Goal: Information Seeking & Learning: Learn about a topic

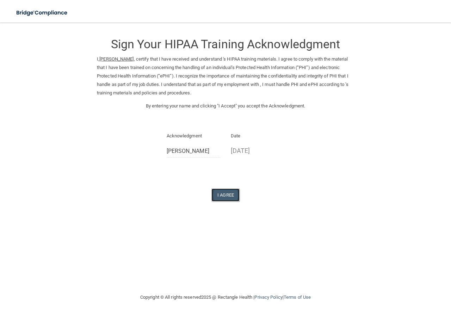
click at [227, 197] on button "I Agree" at bounding box center [225, 195] width 28 height 13
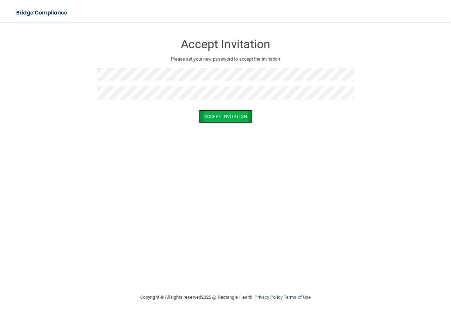
click at [246, 115] on button "Accept Invitation" at bounding box center [225, 116] width 54 height 13
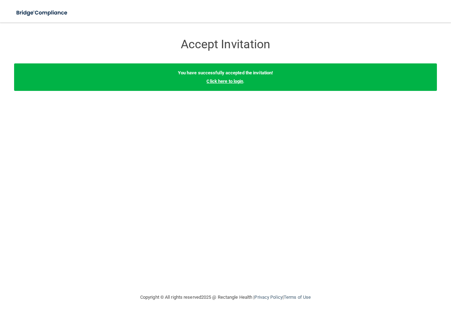
click at [227, 81] on link "Click here to login" at bounding box center [224, 81] width 37 height 5
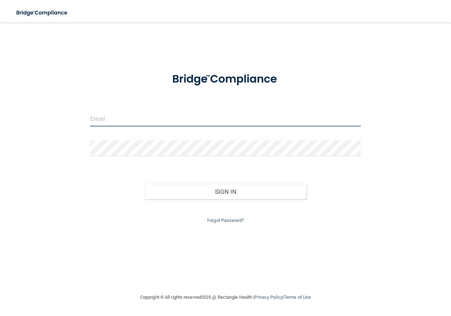
click at [98, 119] on input "email" at bounding box center [225, 119] width 271 height 16
click at [135, 115] on input "email" at bounding box center [225, 119] width 271 height 16
type input "[EMAIL_ADDRESS][DOMAIN_NAME]"
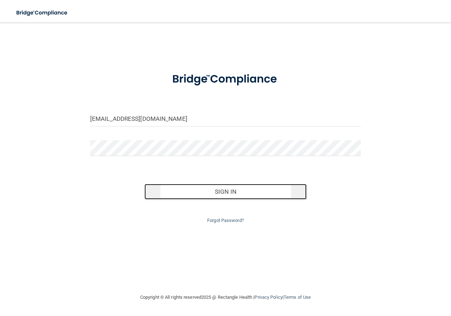
click at [226, 193] on button "Sign In" at bounding box center [225, 192] width 162 height 16
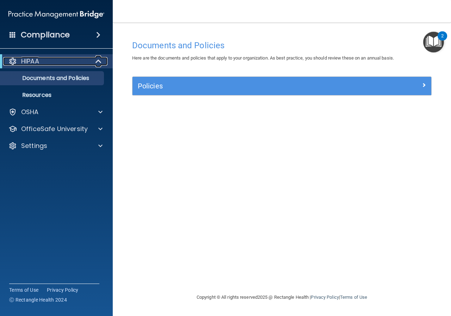
click at [49, 59] on div "HIPAA" at bounding box center [46, 61] width 87 height 8
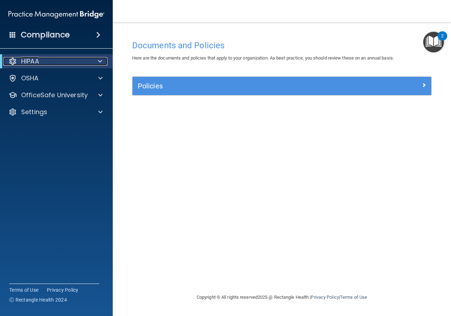
click at [99, 60] on span at bounding box center [100, 61] width 4 height 8
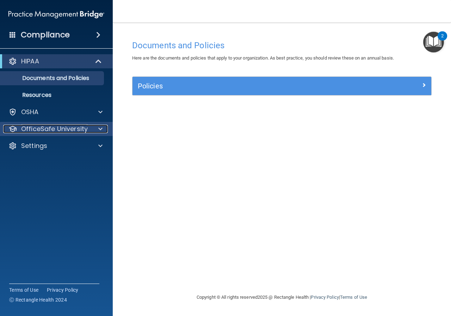
click at [38, 130] on p "OfficeSafe University" at bounding box center [54, 129] width 67 height 8
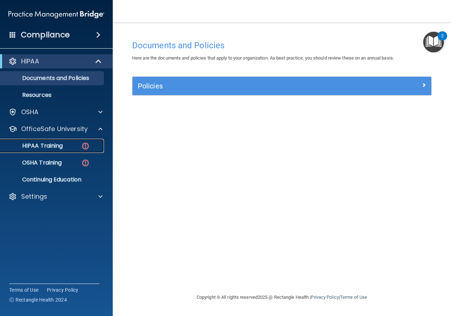
click at [55, 148] on p "HIPAA Training" at bounding box center [34, 145] width 58 height 7
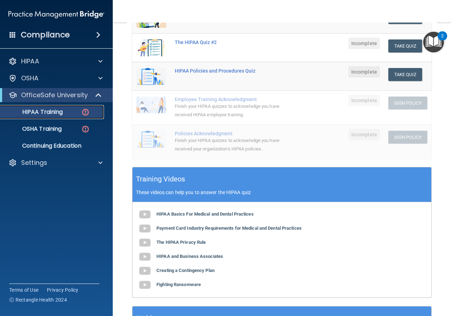
scroll to position [198, 0]
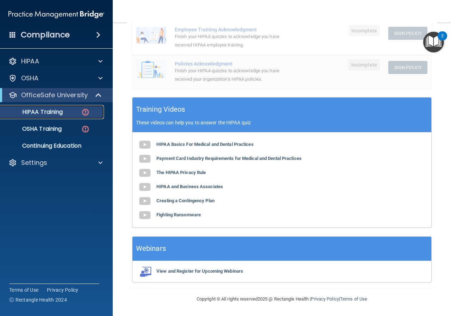
click at [19, 108] on link "HIPAA Training" at bounding box center [48, 112] width 111 height 14
click at [196, 145] on b "HIPAA Basics For Medical and Dental Practices" at bounding box center [204, 144] width 97 height 5
click at [215, 146] on b "HIPAA Basics For Medical and Dental Practices" at bounding box center [204, 144] width 97 height 5
click at [192, 158] on b "Payment Card Industry Requirements for Medical and Dental Practices" at bounding box center [228, 158] width 145 height 5
click at [190, 172] on b "The HIPAA Privacy Rule" at bounding box center [180, 172] width 49 height 5
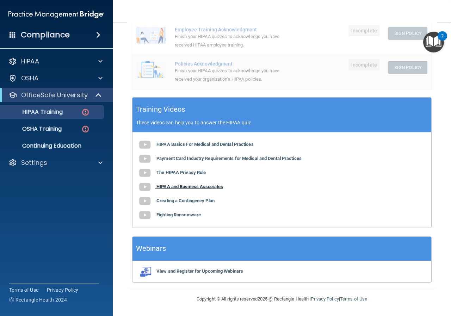
click at [187, 185] on b "HIPAA and Business Associates" at bounding box center [189, 186] width 67 height 5
click at [203, 199] on b "Creating a Contingency Plan" at bounding box center [185, 200] width 58 height 5
click at [178, 213] on b "Fighting Ransomware" at bounding box center [178, 214] width 44 height 5
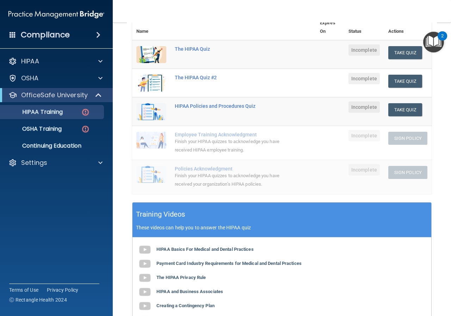
scroll to position [0, 0]
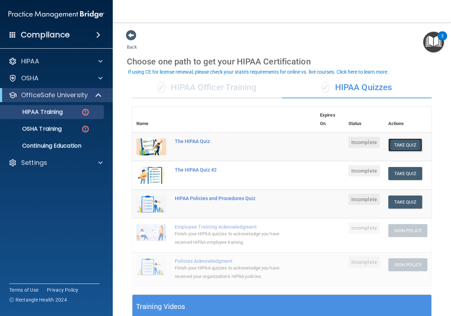
click at [395, 147] on button "Take Quiz" at bounding box center [405, 144] width 34 height 13
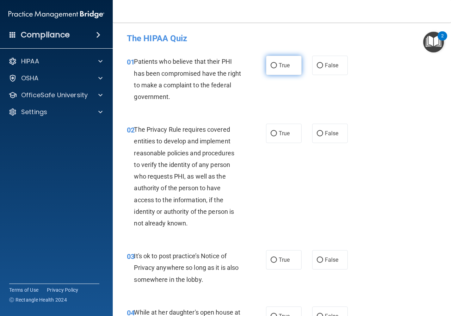
click at [279, 69] on label "True" at bounding box center [284, 65] width 36 height 19
click at [277, 68] on input "True" at bounding box center [274, 65] width 6 height 5
radio input "true"
click at [279, 138] on label "True" at bounding box center [284, 133] width 36 height 19
click at [277, 136] on input "True" at bounding box center [274, 133] width 6 height 5
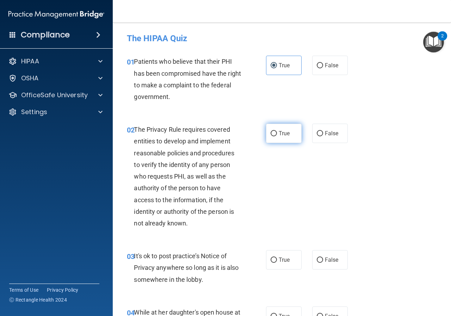
radio input "true"
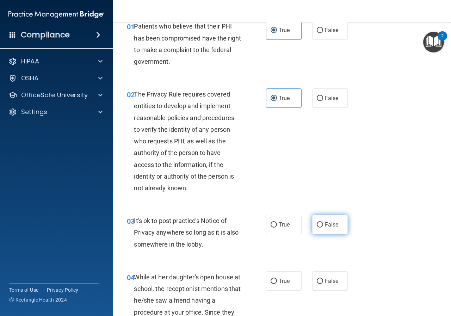
click at [325, 224] on span "False" at bounding box center [332, 224] width 14 height 7
click at [323, 224] on input "False" at bounding box center [320, 224] width 6 height 5
radio input "true"
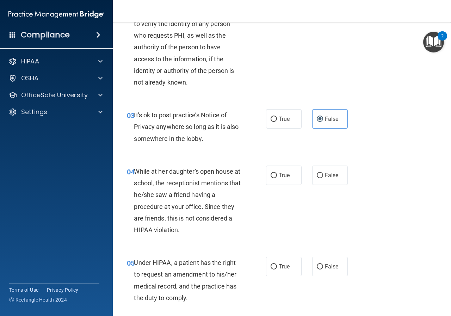
scroll to position [176, 0]
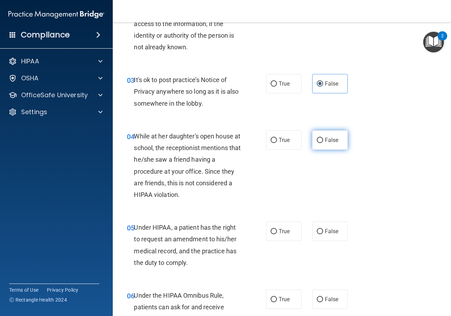
click at [318, 142] on input "False" at bounding box center [320, 140] width 6 height 5
radio input "true"
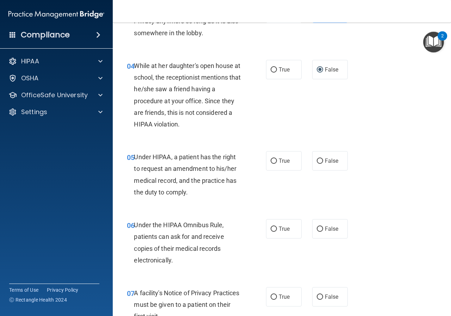
scroll to position [282, 0]
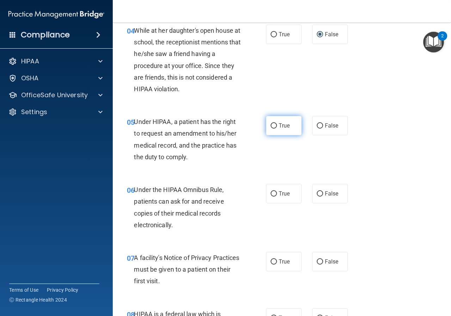
click at [273, 131] on label "True" at bounding box center [284, 125] width 36 height 19
click at [273, 129] on input "True" at bounding box center [274, 125] width 6 height 5
radio input "true"
click at [271, 195] on input "True" at bounding box center [274, 193] width 6 height 5
radio input "true"
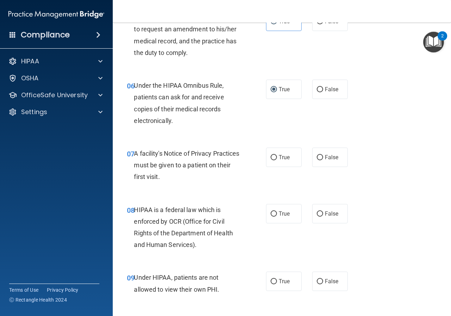
scroll to position [389, 0]
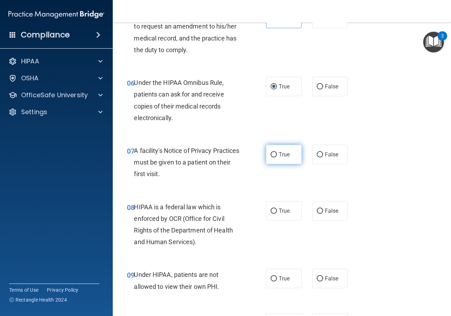
click at [271, 152] on input "True" at bounding box center [274, 154] width 6 height 5
radio input "true"
click at [273, 209] on input "True" at bounding box center [274, 211] width 6 height 5
radio input "true"
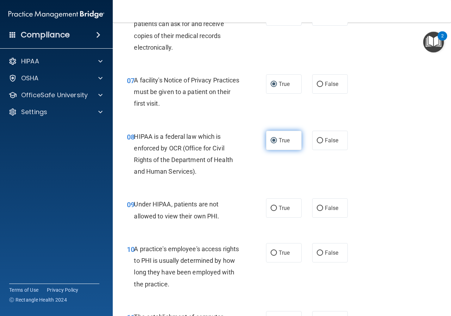
scroll to position [495, 0]
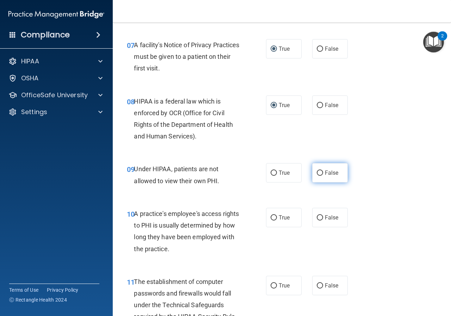
click at [319, 169] on label "False" at bounding box center [330, 172] width 36 height 19
click at [319, 171] on input "False" at bounding box center [320, 173] width 6 height 5
radio input "true"
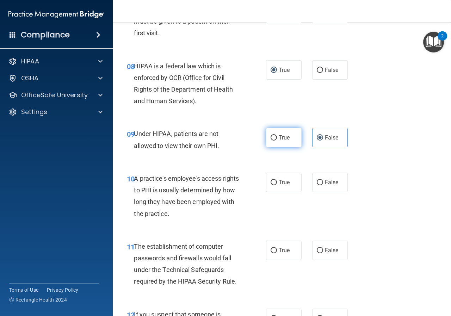
scroll to position [565, 0]
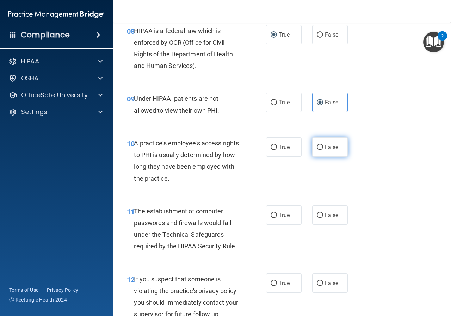
click at [321, 145] on label "False" at bounding box center [330, 146] width 36 height 19
click at [321, 145] on input "False" at bounding box center [320, 147] width 6 height 5
radio input "true"
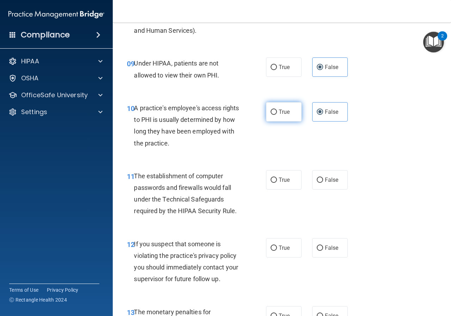
scroll to position [636, 0]
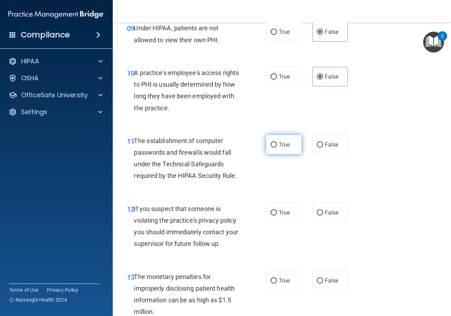
click at [272, 145] on input "True" at bounding box center [274, 144] width 6 height 5
radio input "true"
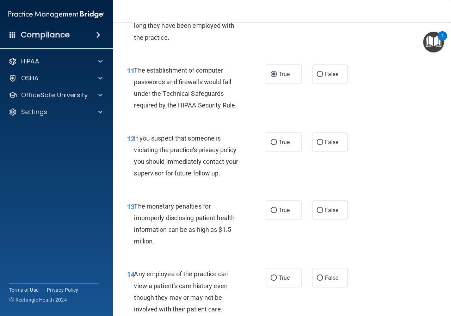
scroll to position [741, 0]
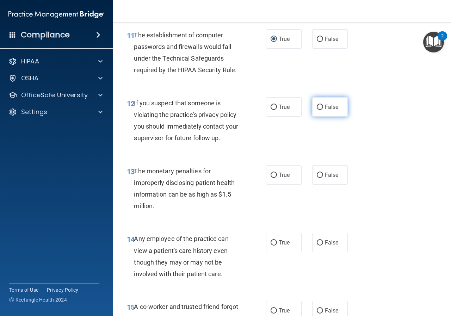
click at [325, 105] on span "False" at bounding box center [332, 107] width 14 height 7
click at [322, 105] on input "False" at bounding box center [320, 107] width 6 height 5
radio input "true"
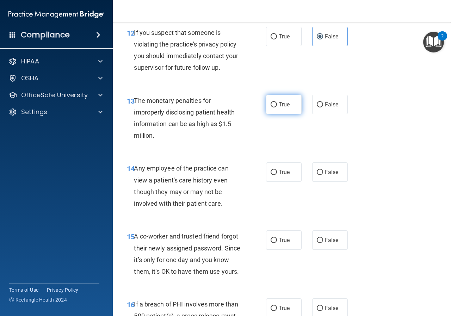
click at [277, 108] on label "True" at bounding box center [284, 104] width 36 height 19
click at [277, 107] on input "True" at bounding box center [274, 104] width 6 height 5
radio input "true"
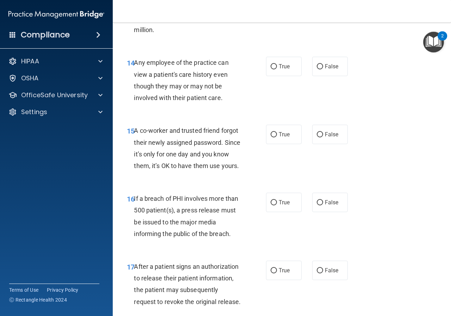
scroll to position [847, 0]
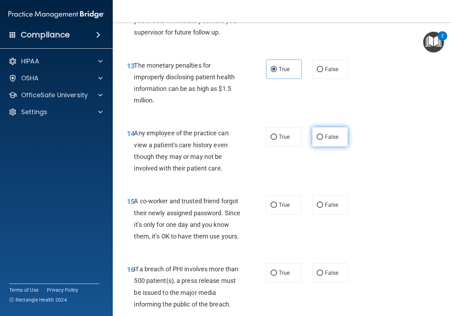
click at [321, 134] on label "False" at bounding box center [330, 136] width 36 height 19
click at [321, 135] on input "False" at bounding box center [320, 137] width 6 height 5
radio input "true"
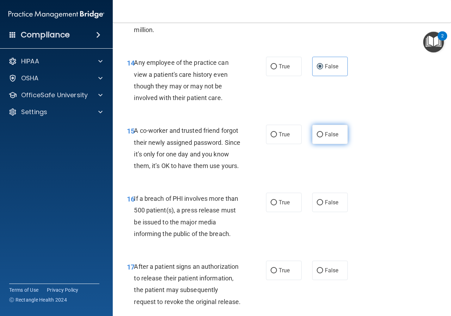
click at [328, 137] on span "False" at bounding box center [332, 134] width 14 height 7
click at [323, 137] on input "False" at bounding box center [320, 134] width 6 height 5
radio input "true"
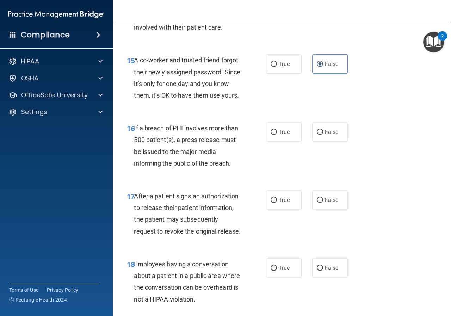
scroll to position [1023, 0]
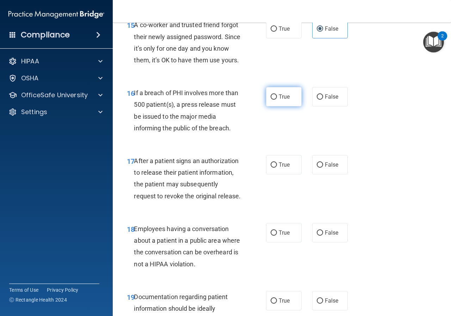
click at [276, 106] on label "True" at bounding box center [284, 96] width 36 height 19
click at [276, 100] on input "True" at bounding box center [274, 96] width 6 height 5
radio input "true"
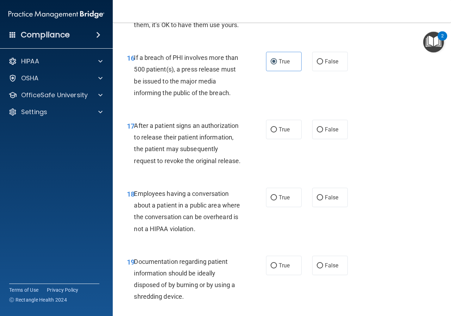
scroll to position [1094, 0]
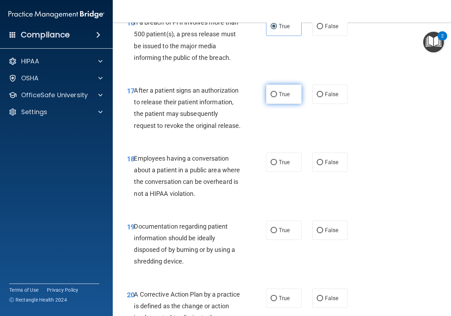
click at [279, 98] on span "True" at bounding box center [284, 94] width 11 height 7
click at [277, 97] on input "True" at bounding box center [274, 94] width 6 height 5
radio input "true"
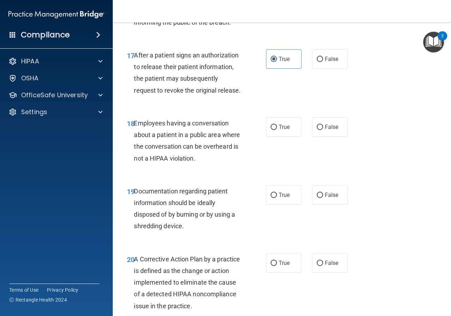
scroll to position [1164, 0]
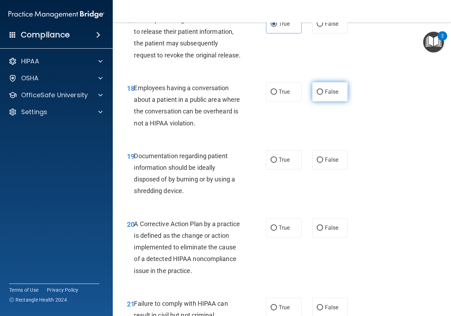
click at [320, 101] on label "False" at bounding box center [330, 91] width 36 height 19
click at [320, 95] on input "False" at bounding box center [320, 92] width 6 height 5
radio input "true"
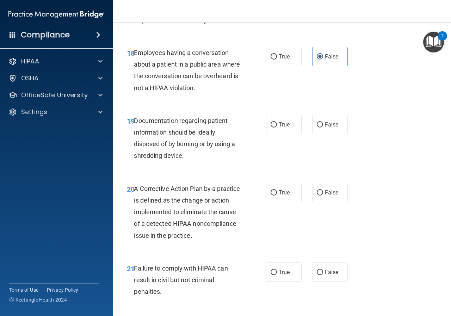
scroll to position [1235, 0]
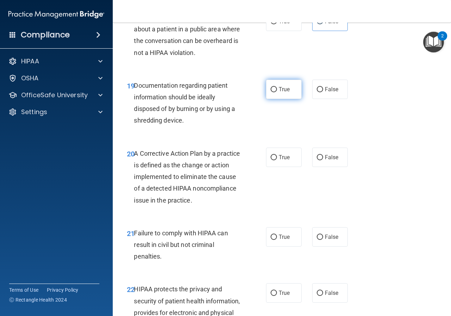
click at [282, 93] on span "True" at bounding box center [284, 89] width 11 height 7
click at [277, 92] on input "True" at bounding box center [274, 89] width 6 height 5
radio input "true"
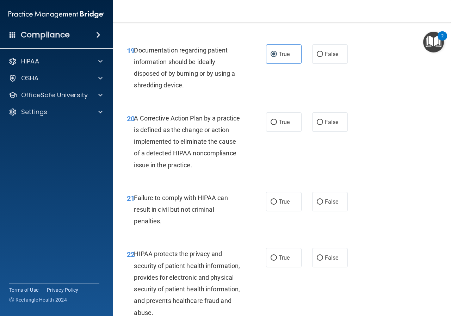
scroll to position [1305, 0]
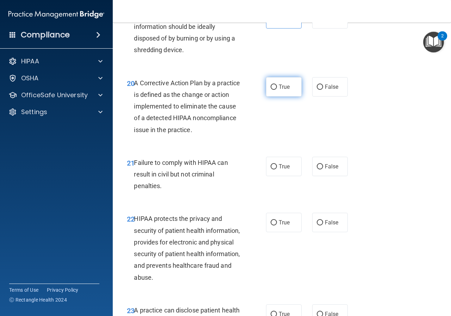
click at [274, 97] on label "True" at bounding box center [284, 86] width 36 height 19
click at [274, 90] on input "True" at bounding box center [274, 87] width 6 height 5
radio input "true"
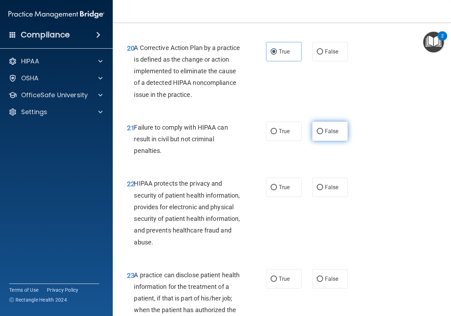
click at [317, 134] on input "False" at bounding box center [320, 131] width 6 height 5
radio input "true"
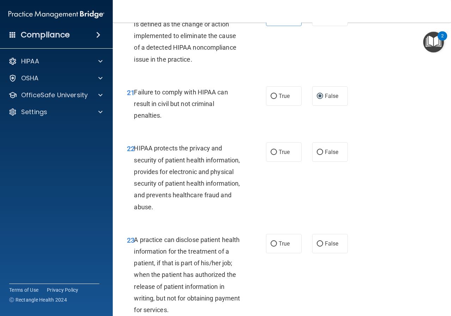
scroll to position [1411, 0]
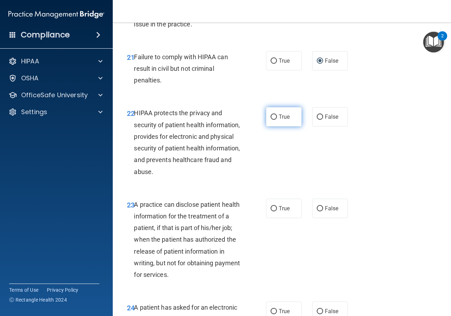
click at [283, 127] on label "True" at bounding box center [284, 116] width 36 height 19
click at [277, 120] on input "True" at bounding box center [274, 117] width 6 height 5
radio input "true"
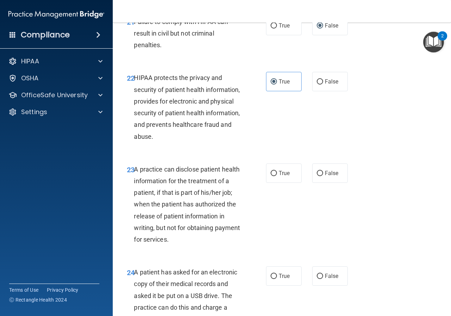
scroll to position [1517, 0]
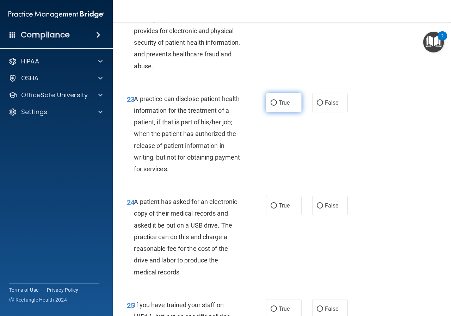
click at [292, 112] on label "True" at bounding box center [284, 102] width 36 height 19
click at [277, 106] on input "True" at bounding box center [274, 102] width 6 height 5
radio input "true"
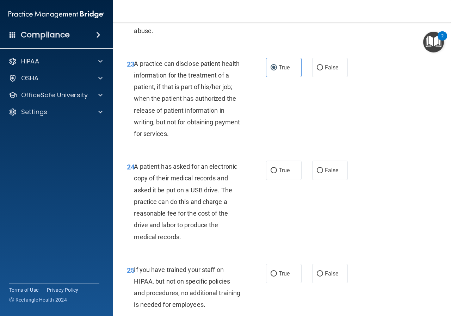
scroll to position [1587, 0]
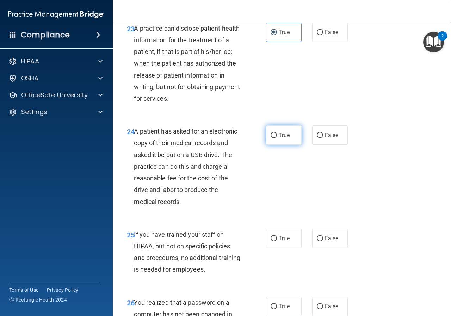
click at [275, 145] on label "True" at bounding box center [284, 134] width 36 height 19
click at [275, 138] on input "True" at bounding box center [274, 135] width 6 height 5
radio input "true"
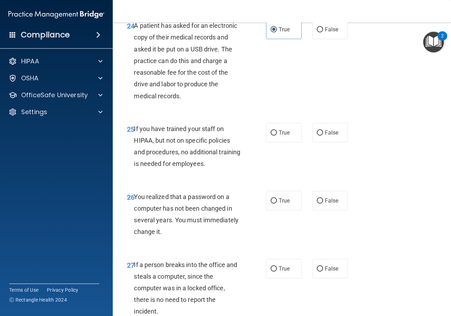
scroll to position [1728, 0]
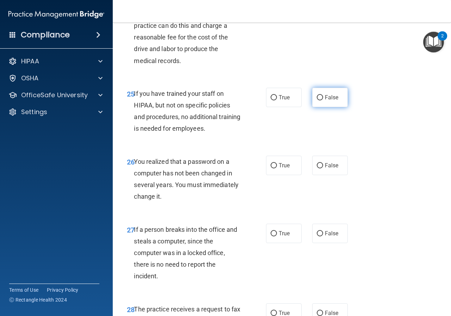
click at [337, 107] on label "False" at bounding box center [330, 97] width 36 height 19
click at [323, 100] on input "False" at bounding box center [320, 97] width 6 height 5
radio input "true"
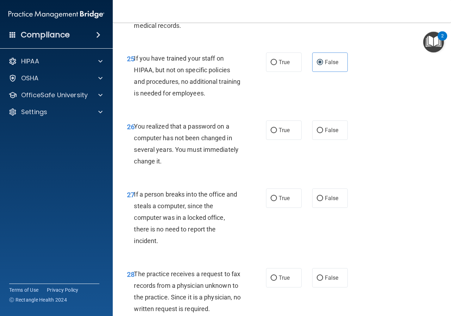
click at [299, 140] on div "True False" at bounding box center [309, 130] width 86 height 19
drag, startPoint x: 292, startPoint y: 157, endPoint x: 279, endPoint y: 159, distance: 12.9
click at [291, 140] on label "True" at bounding box center [284, 130] width 36 height 19
click at [277, 133] on input "True" at bounding box center [274, 130] width 6 height 5
radio input "true"
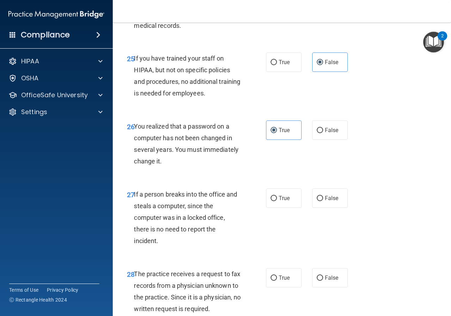
scroll to position [1799, 0]
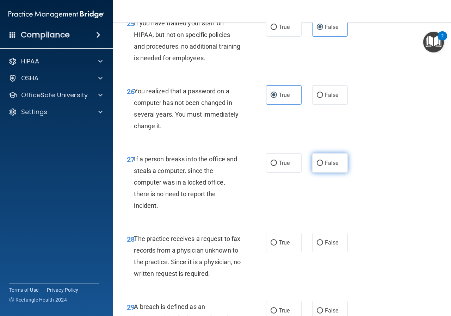
click at [331, 166] on span "False" at bounding box center [332, 163] width 14 height 7
click at [323, 166] on input "False" at bounding box center [320, 163] width 6 height 5
radio input "true"
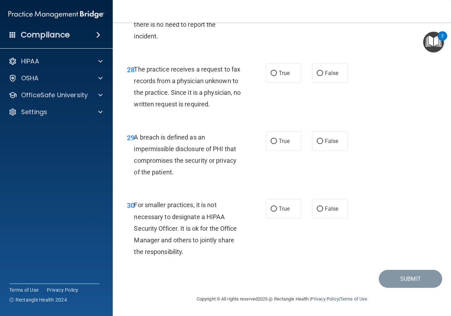
scroll to position [2003, 0]
click at [334, 68] on label "False" at bounding box center [330, 72] width 36 height 19
click at [323, 71] on input "False" at bounding box center [320, 73] width 6 height 5
radio input "true"
click at [293, 146] on label "True" at bounding box center [284, 140] width 36 height 19
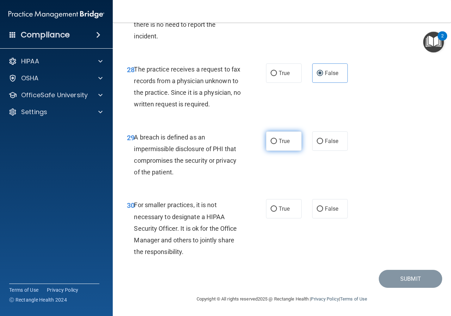
click at [277, 144] on input "True" at bounding box center [274, 141] width 6 height 5
radio input "true"
click at [317, 206] on input "False" at bounding box center [320, 208] width 6 height 5
radio input "true"
click at [405, 278] on button "Submit" at bounding box center [410, 279] width 63 height 18
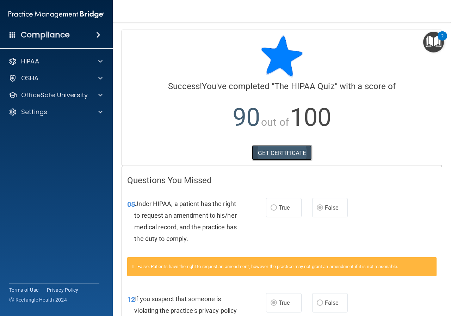
click at [285, 152] on link "GET CERTIFICATE" at bounding box center [282, 153] width 60 height 16
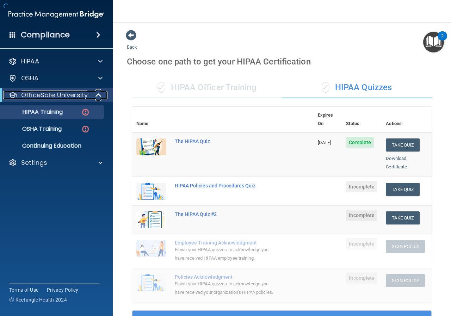
click at [48, 96] on p "OfficeSafe University" at bounding box center [54, 95] width 67 height 8
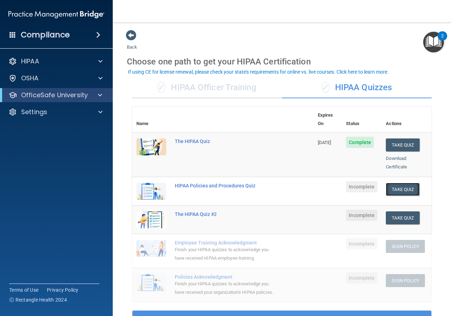
click at [389, 183] on button "Take Quiz" at bounding box center [403, 189] width 34 height 13
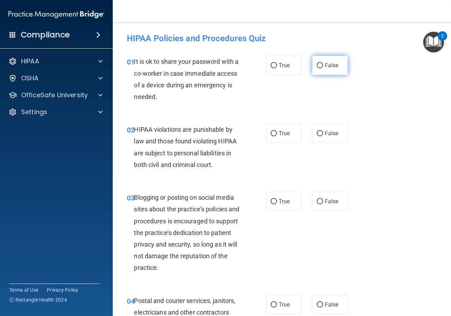
click at [312, 64] on label "False" at bounding box center [330, 65] width 36 height 19
click at [317, 64] on input "False" at bounding box center [320, 65] width 6 height 5
radio input "true"
click at [275, 136] on label "True" at bounding box center [284, 133] width 36 height 19
click at [275, 136] on input "True" at bounding box center [274, 133] width 6 height 5
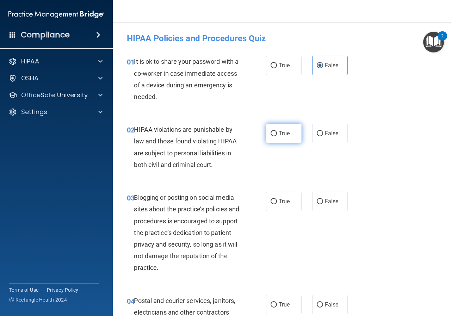
radio input "true"
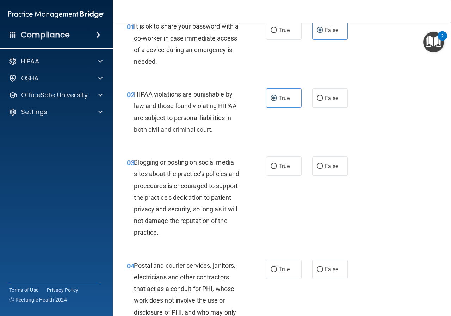
scroll to position [70, 0]
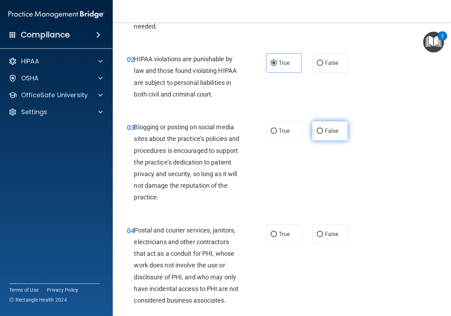
click at [328, 135] on label "False" at bounding box center [330, 130] width 36 height 19
click at [323, 134] on input "False" at bounding box center [320, 131] width 6 height 5
radio input "true"
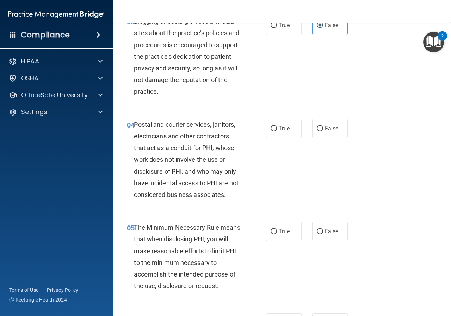
scroll to position [211, 0]
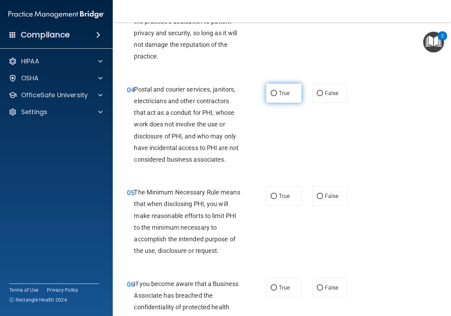
click at [280, 97] on label "True" at bounding box center [284, 93] width 36 height 19
click at [277, 96] on input "True" at bounding box center [274, 93] width 6 height 5
radio input "true"
click at [294, 205] on label "True" at bounding box center [284, 195] width 36 height 19
click at [277, 199] on input "True" at bounding box center [274, 196] width 6 height 5
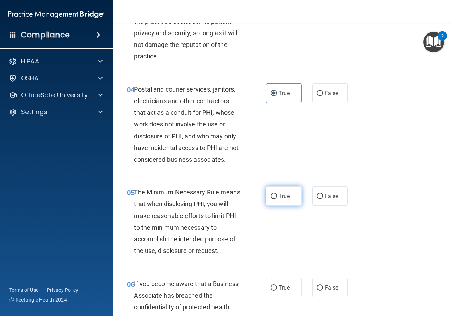
radio input "true"
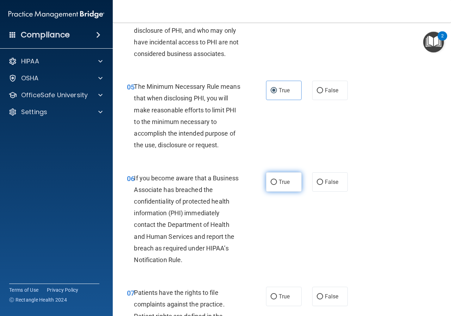
scroll to position [352, 0]
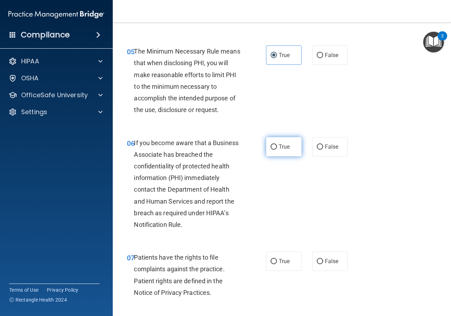
click at [289, 148] on label "True" at bounding box center [284, 146] width 36 height 19
click at [277, 148] on input "True" at bounding box center [274, 146] width 6 height 5
radio input "true"
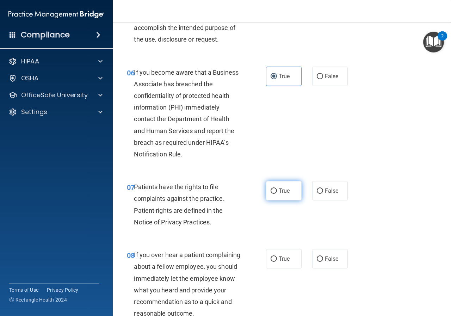
click at [295, 186] on label "True" at bounding box center [284, 190] width 36 height 19
click at [277, 189] on input "True" at bounding box center [274, 191] width 6 height 5
radio input "true"
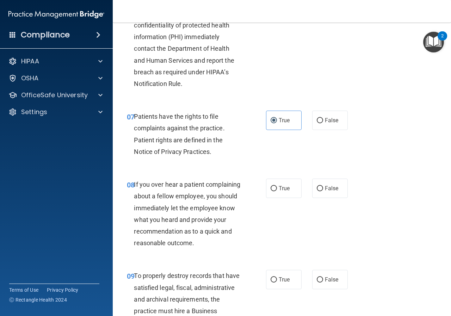
scroll to position [529, 0]
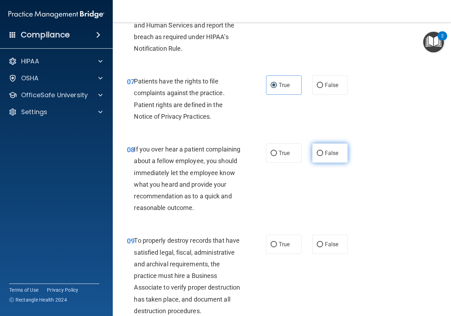
click at [327, 154] on span "False" at bounding box center [332, 153] width 14 height 7
click at [323, 154] on input "False" at bounding box center [320, 153] width 6 height 5
radio input "true"
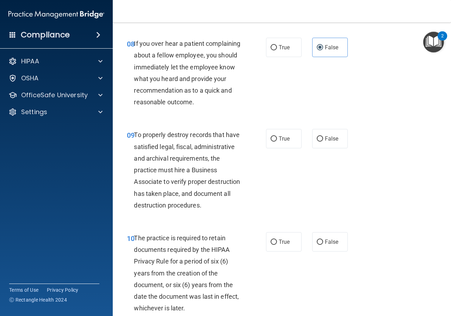
scroll to position [670, 0]
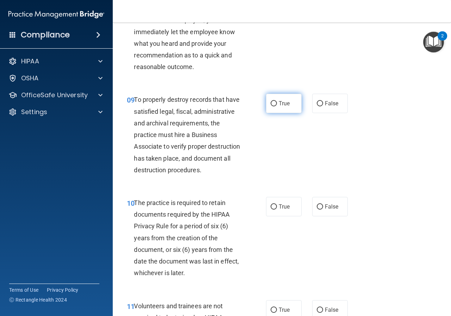
click at [287, 111] on label "True" at bounding box center [284, 103] width 36 height 19
click at [277, 106] on input "True" at bounding box center [274, 103] width 6 height 5
radio input "true"
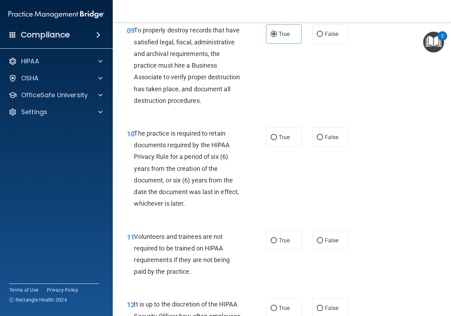
scroll to position [799, 0]
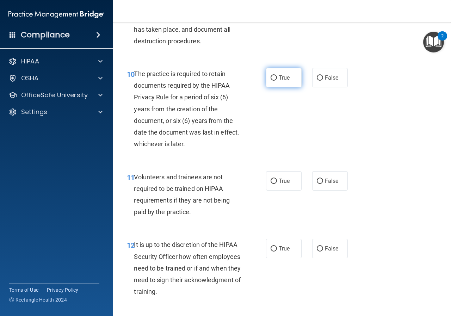
click at [279, 81] on span "True" at bounding box center [284, 77] width 11 height 7
click at [277, 81] on input "True" at bounding box center [274, 77] width 6 height 5
radio input "true"
click at [334, 191] on label "False" at bounding box center [330, 180] width 36 height 19
click at [323, 184] on input "False" at bounding box center [320, 181] width 6 height 5
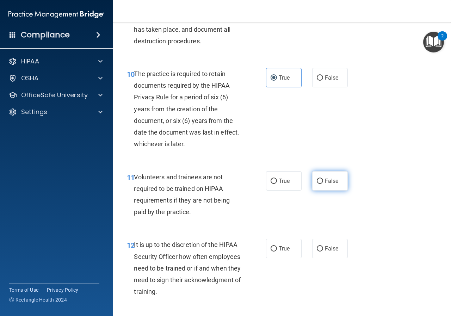
radio input "true"
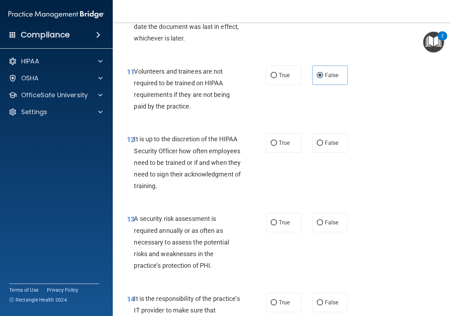
scroll to position [939, 0]
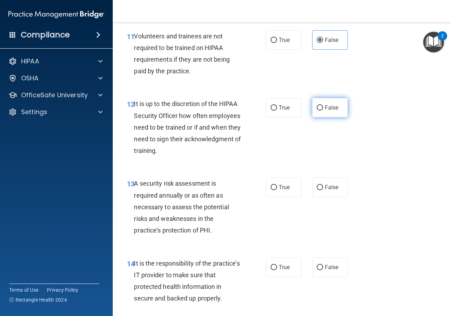
click at [322, 117] on label "False" at bounding box center [330, 107] width 36 height 19
click at [322, 111] on input "False" at bounding box center [320, 107] width 6 height 5
radio input "true"
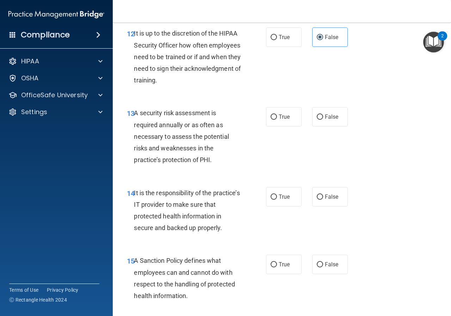
scroll to position [1045, 0]
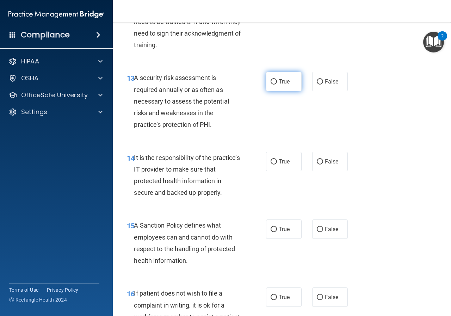
click at [280, 91] on label "True" at bounding box center [284, 81] width 36 height 19
click at [277, 85] on input "True" at bounding box center [274, 81] width 6 height 5
radio input "true"
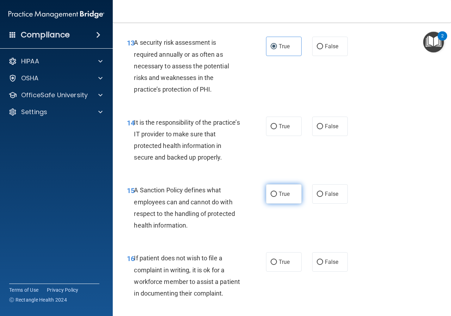
scroll to position [1116, 0]
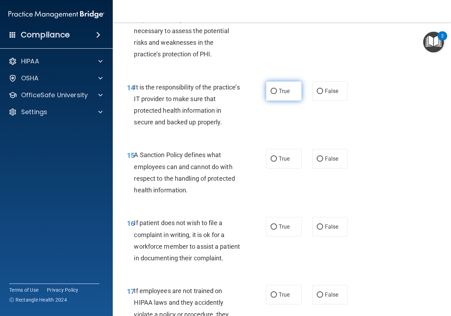
click at [271, 94] on input "True" at bounding box center [274, 91] width 6 height 5
radio input "true"
click at [288, 168] on label "True" at bounding box center [284, 158] width 36 height 19
click at [277, 162] on input "True" at bounding box center [274, 158] width 6 height 5
radio input "true"
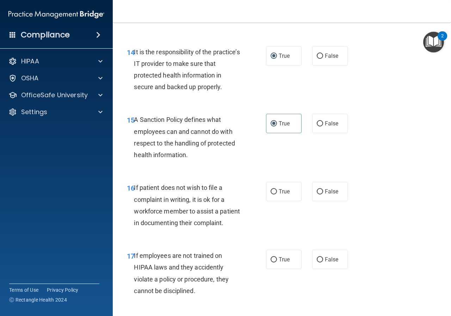
scroll to position [1186, 0]
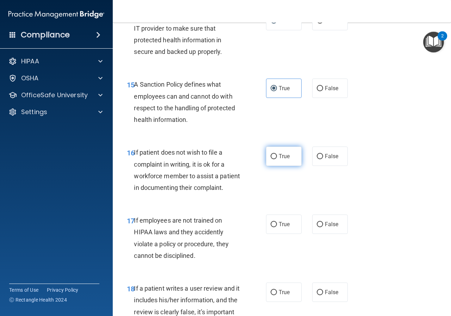
click at [288, 166] on label "True" at bounding box center [284, 156] width 36 height 19
click at [277, 159] on input "True" at bounding box center [274, 156] width 6 height 5
radio input "true"
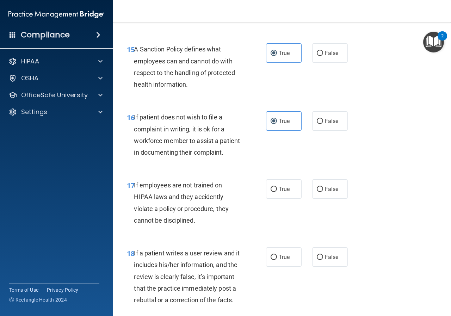
scroll to position [1257, 0]
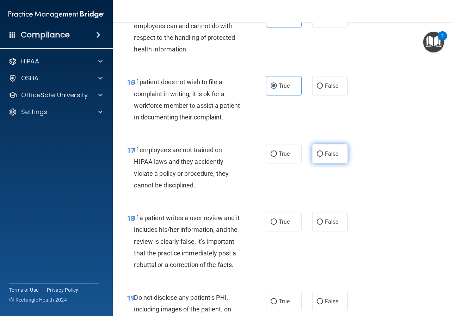
click at [325, 164] on label "False" at bounding box center [330, 153] width 36 height 19
click at [323, 157] on input "False" at bounding box center [320, 154] width 6 height 5
radio input "true"
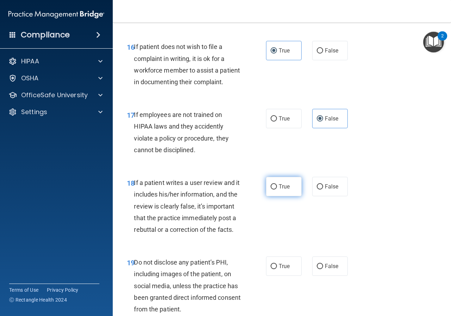
scroll to position [1327, 0]
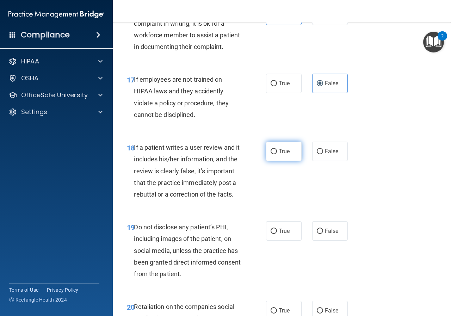
click at [287, 155] on span "True" at bounding box center [284, 151] width 11 height 7
click at [277, 154] on input "True" at bounding box center [274, 151] width 6 height 5
radio input "true"
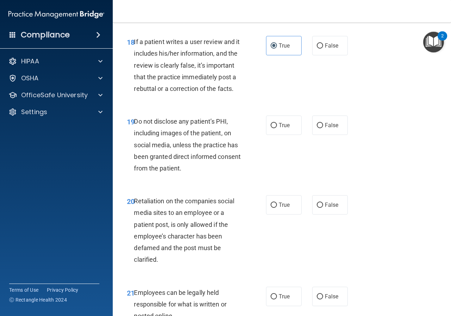
scroll to position [1468, 0]
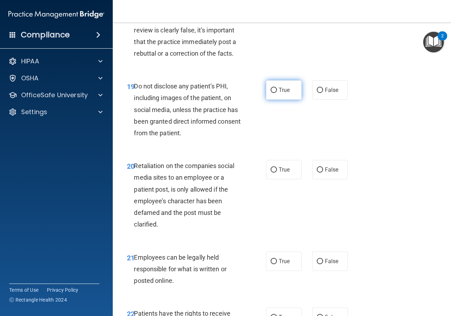
click at [283, 93] on span "True" at bounding box center [284, 90] width 11 height 7
click at [277, 93] on input "True" at bounding box center [274, 90] width 6 height 5
radio input "true"
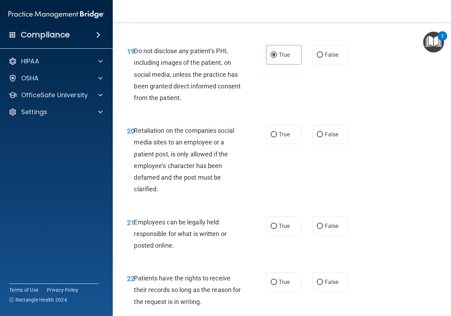
scroll to position [1539, 0]
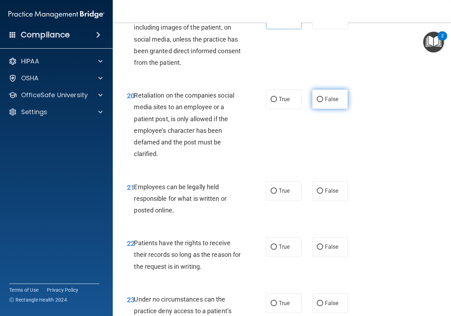
click at [327, 103] on span "False" at bounding box center [332, 99] width 14 height 7
click at [323, 102] on input "False" at bounding box center [320, 99] width 6 height 5
radio input "true"
click at [290, 201] on label "True" at bounding box center [284, 190] width 36 height 19
click at [277, 194] on input "True" at bounding box center [274, 191] width 6 height 5
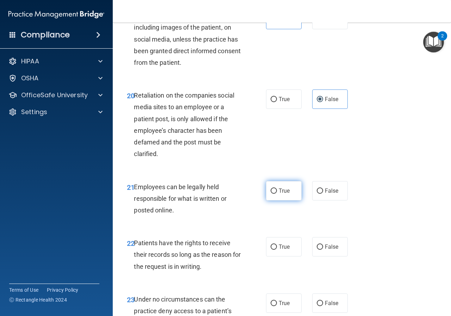
radio input "true"
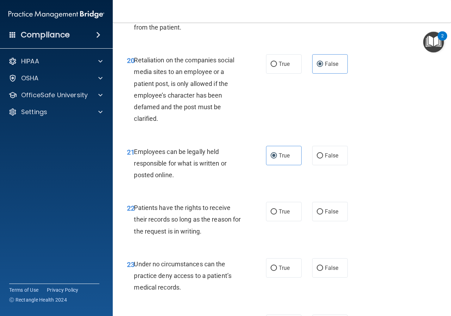
scroll to position [1609, 0]
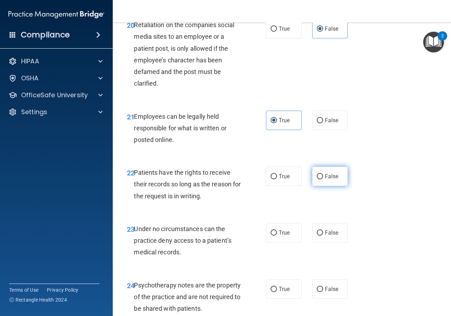
click at [317, 179] on input "False" at bounding box center [320, 176] width 6 height 5
radio input "true"
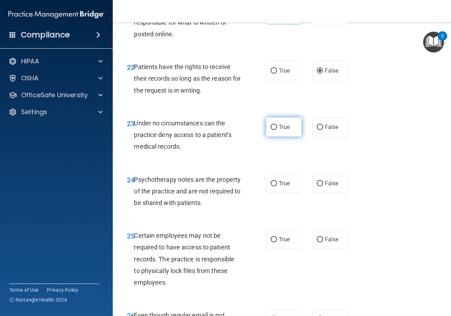
scroll to position [1750, 0]
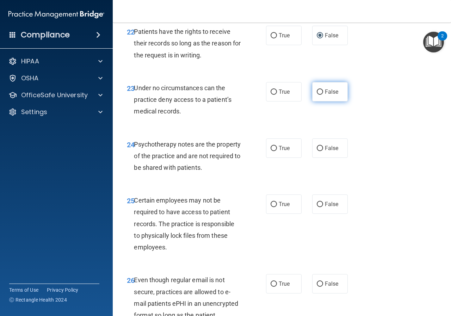
click at [322, 101] on label "False" at bounding box center [330, 91] width 36 height 19
click at [322, 95] on input "False" at bounding box center [320, 92] width 6 height 5
radio input "true"
click at [279, 95] on span "True" at bounding box center [284, 91] width 11 height 7
click at [276, 95] on input "True" at bounding box center [274, 92] width 6 height 5
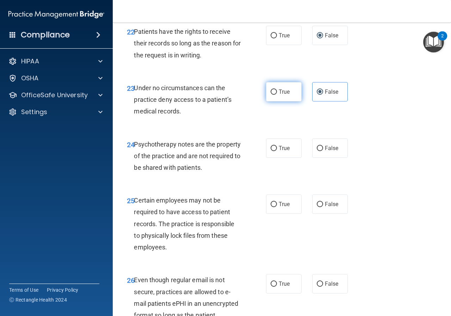
radio input "true"
click at [330, 95] on span "False" at bounding box center [332, 91] width 14 height 7
click at [323, 95] on input "False" at bounding box center [320, 92] width 6 height 5
radio input "true"
radio input "false"
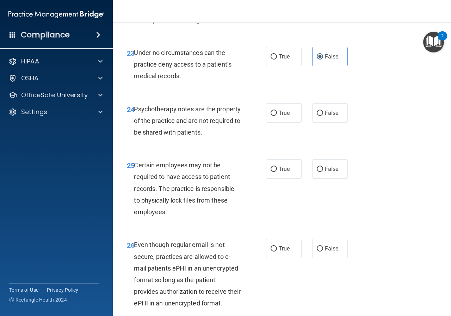
scroll to position [1820, 0]
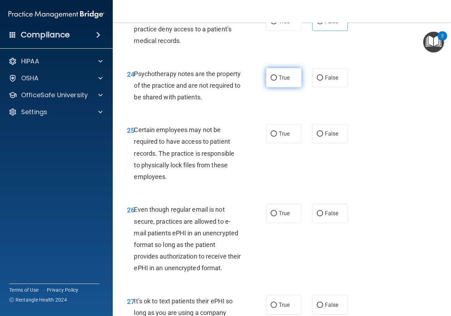
click at [289, 87] on label "True" at bounding box center [284, 77] width 36 height 19
click at [277, 81] on input "True" at bounding box center [274, 77] width 6 height 5
radio input "true"
click at [279, 143] on label "True" at bounding box center [284, 133] width 36 height 19
click at [277, 137] on input "True" at bounding box center [274, 133] width 6 height 5
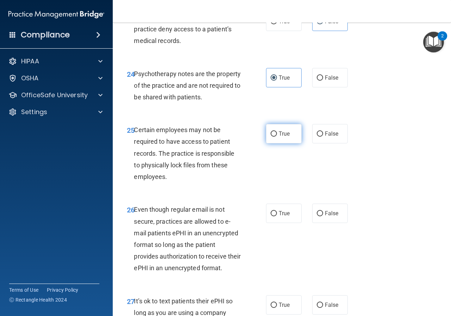
radio input "true"
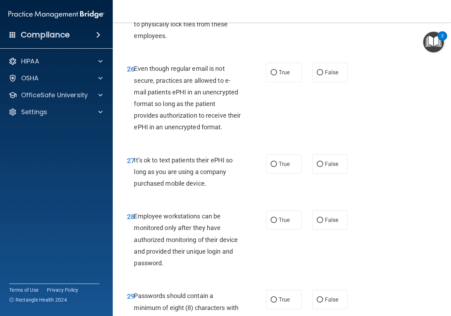
scroll to position [1997, 0]
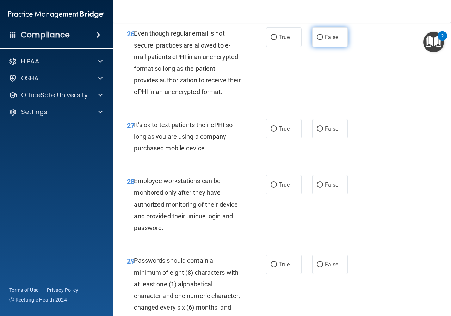
click at [325, 41] on span "False" at bounding box center [332, 37] width 14 height 7
click at [323, 40] on input "False" at bounding box center [320, 37] width 6 height 5
radio input "true"
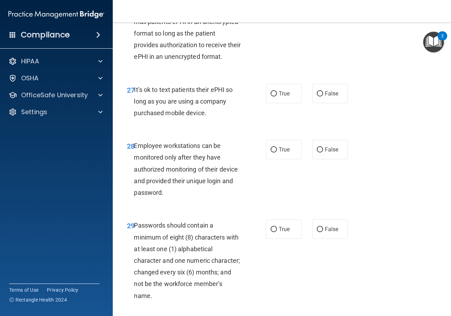
scroll to position [2102, 0]
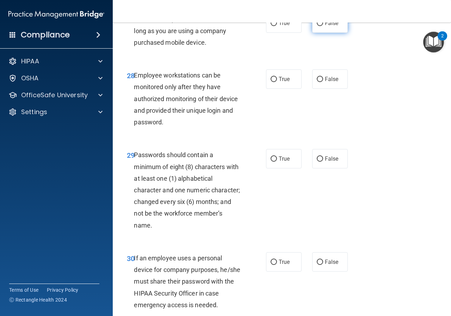
click at [330, 33] on label "False" at bounding box center [330, 22] width 36 height 19
click at [323, 26] on input "False" at bounding box center [320, 23] width 6 height 5
radio input "true"
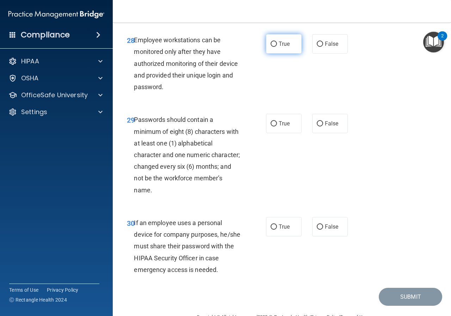
click at [276, 54] on label "True" at bounding box center [284, 43] width 36 height 19
click at [276, 47] on input "True" at bounding box center [274, 44] width 6 height 5
radio input "true"
click at [329, 54] on label "False" at bounding box center [330, 43] width 36 height 19
click at [323, 47] on input "False" at bounding box center [320, 44] width 6 height 5
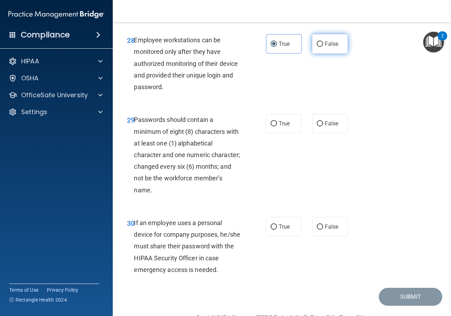
radio input "true"
radio input "false"
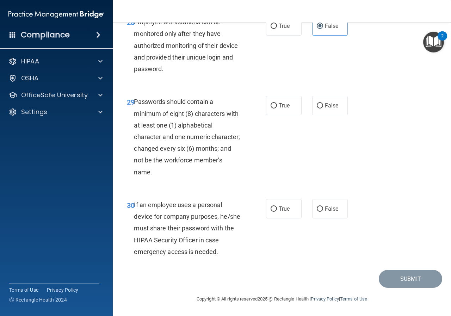
scroll to position [2202, 0]
click at [278, 111] on label "True" at bounding box center [284, 105] width 36 height 19
click at [277, 109] on input "True" at bounding box center [274, 105] width 6 height 5
radio input "true"
click at [279, 212] on span "True" at bounding box center [284, 208] width 11 height 7
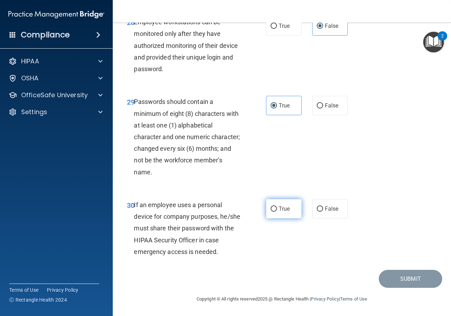
click at [277, 212] on input "True" at bounding box center [274, 208] width 6 height 5
radio input "true"
click at [390, 276] on button "Submit" at bounding box center [410, 279] width 63 height 18
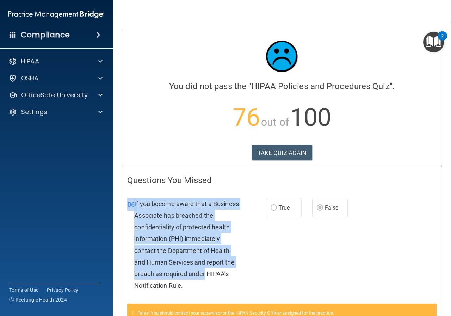
drag, startPoint x: 271, startPoint y: 252, endPoint x: 420, endPoint y: 266, distance: 149.8
click at [420, 266] on div "06 If you become aware that a Business Associate has breached the confidentiali…" at bounding box center [282, 246] width 320 height 115
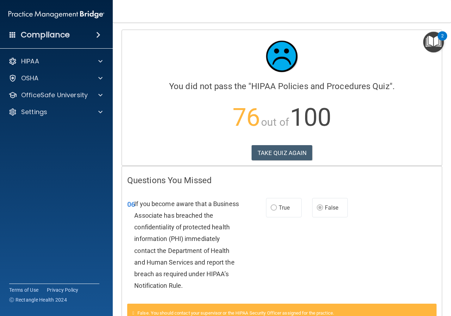
click at [423, 259] on div "06 If you become aware that a Business Associate has breached the confidentiali…" at bounding box center [282, 246] width 320 height 115
click at [269, 151] on button "TAKE QUIZ AGAIN" at bounding box center [282, 153] width 61 height 16
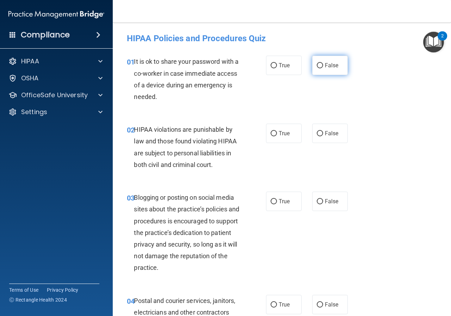
click at [313, 65] on label "False" at bounding box center [330, 65] width 36 height 19
click at [317, 65] on input "False" at bounding box center [320, 65] width 6 height 5
radio input "true"
click at [295, 138] on label "True" at bounding box center [284, 133] width 36 height 19
click at [277, 136] on input "True" at bounding box center [274, 133] width 6 height 5
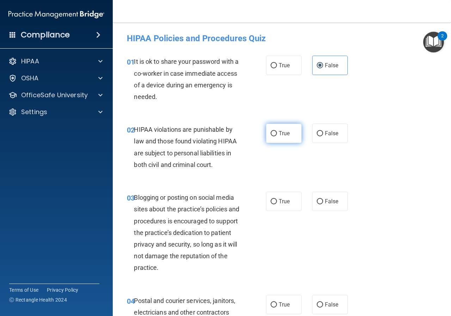
radio input "true"
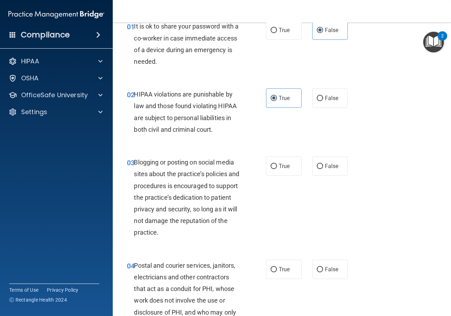
scroll to position [70, 0]
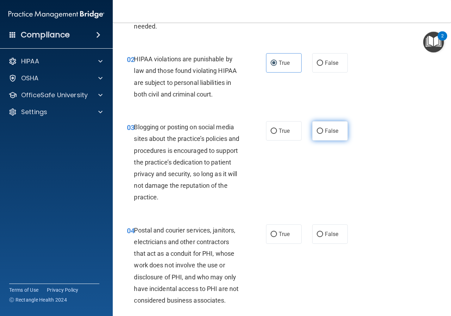
click at [312, 136] on label "False" at bounding box center [330, 130] width 36 height 19
click at [317, 134] on input "False" at bounding box center [320, 131] width 6 height 5
radio input "true"
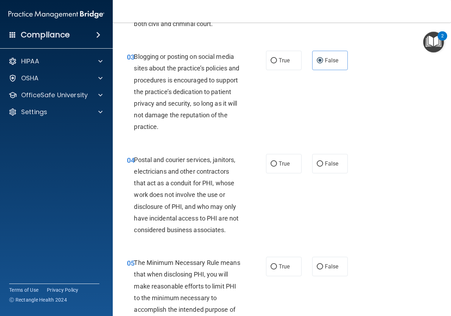
scroll to position [176, 0]
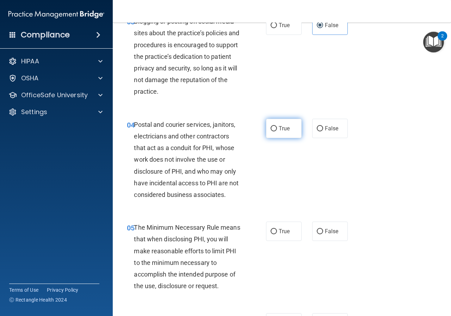
click at [278, 134] on label "True" at bounding box center [284, 128] width 36 height 19
click at [277, 131] on input "True" at bounding box center [274, 128] width 6 height 5
radio input "true"
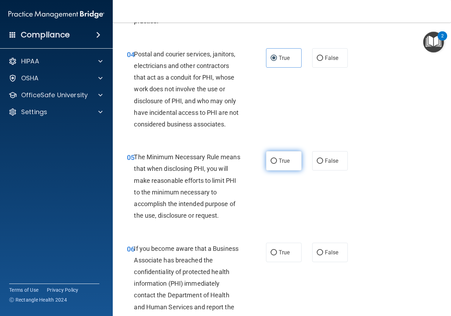
scroll to position [282, 0]
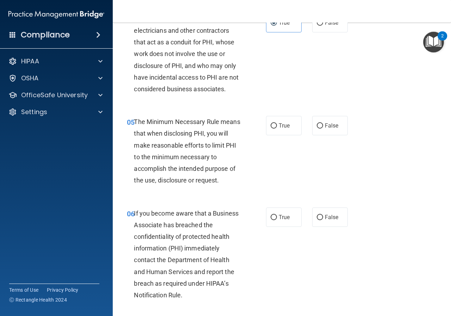
click at [308, 219] on div "True False" at bounding box center [309, 217] width 86 height 19
click at [318, 216] on input "False" at bounding box center [320, 217] width 6 height 5
radio input "true"
click at [285, 131] on label "True" at bounding box center [284, 125] width 36 height 19
click at [277, 129] on input "True" at bounding box center [274, 125] width 6 height 5
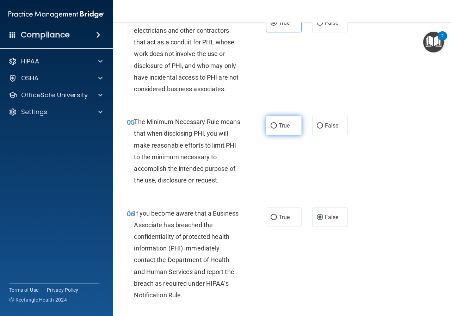
radio input "true"
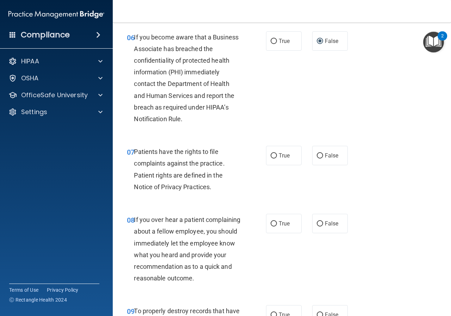
scroll to position [529, 0]
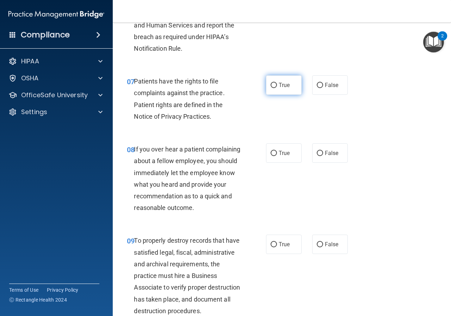
click at [277, 81] on label "True" at bounding box center [284, 84] width 36 height 19
click at [277, 83] on input "True" at bounding box center [274, 85] width 6 height 5
radio input "true"
click at [327, 154] on span "False" at bounding box center [332, 153] width 14 height 7
click at [323, 154] on input "False" at bounding box center [320, 153] width 6 height 5
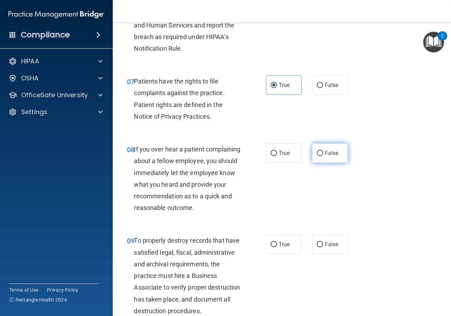
radio input "true"
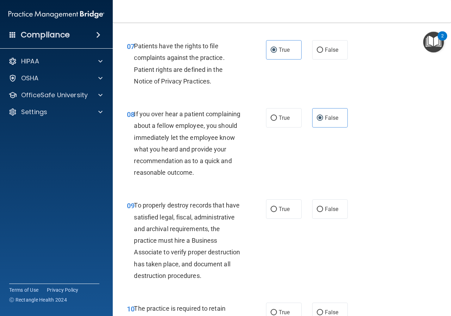
scroll to position [599, 0]
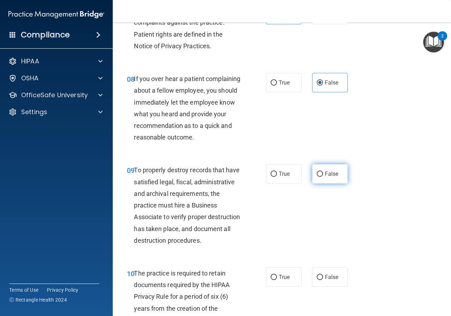
click at [317, 177] on input "False" at bounding box center [320, 174] width 6 height 5
radio input "true"
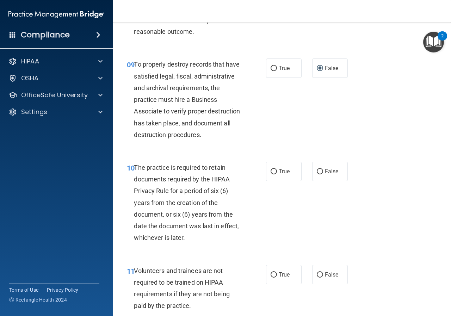
scroll to position [740, 0]
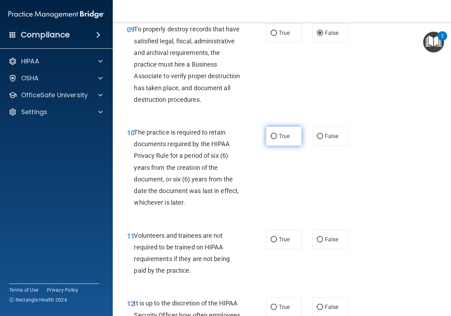
click at [271, 139] on input "True" at bounding box center [274, 136] width 6 height 5
radio input "true"
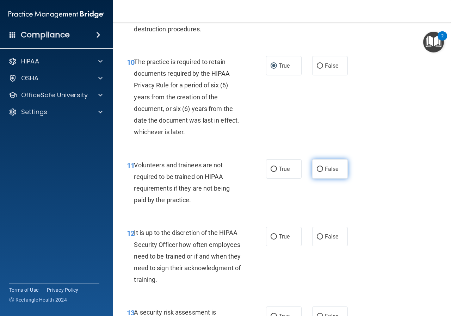
click at [325, 172] on span "False" at bounding box center [332, 169] width 14 height 7
click at [323, 172] on input "False" at bounding box center [320, 169] width 6 height 5
radio input "true"
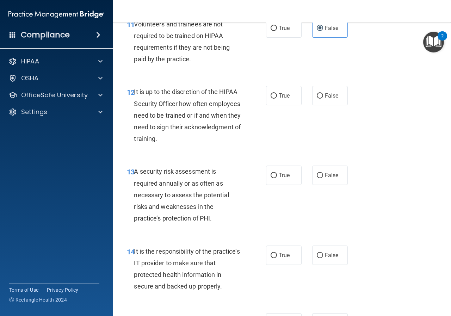
scroll to position [987, 0]
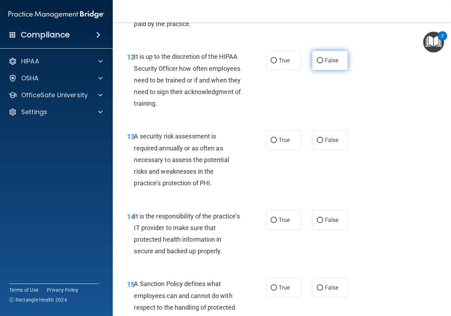
click at [328, 70] on label "False" at bounding box center [330, 60] width 36 height 19
click at [323, 63] on input "False" at bounding box center [320, 60] width 6 height 5
radio input "true"
click at [285, 150] on label "True" at bounding box center [284, 139] width 36 height 19
click at [277, 143] on input "True" at bounding box center [274, 140] width 6 height 5
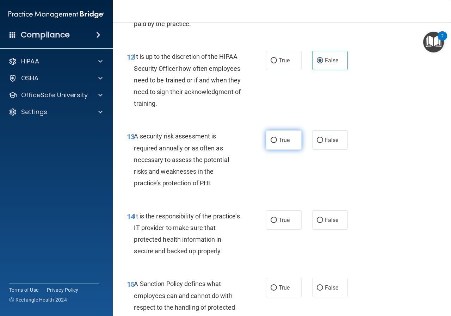
radio input "true"
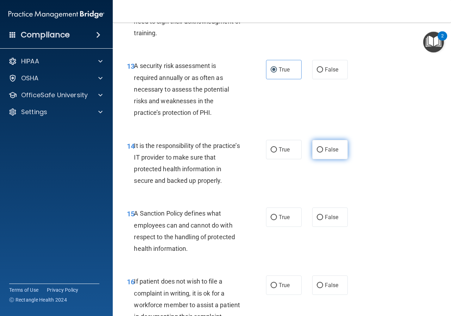
click at [322, 159] on label "False" at bounding box center [330, 149] width 36 height 19
click at [322, 153] on input "False" at bounding box center [320, 149] width 6 height 5
radio input "true"
click at [330, 221] on span "False" at bounding box center [332, 217] width 14 height 7
click at [323, 220] on input "False" at bounding box center [320, 217] width 6 height 5
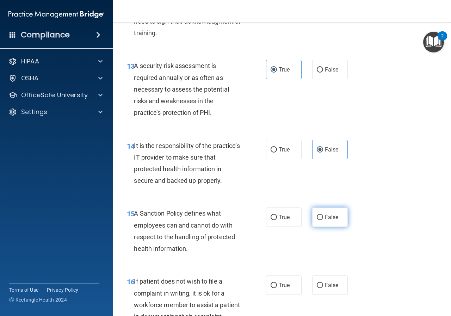
radio input "true"
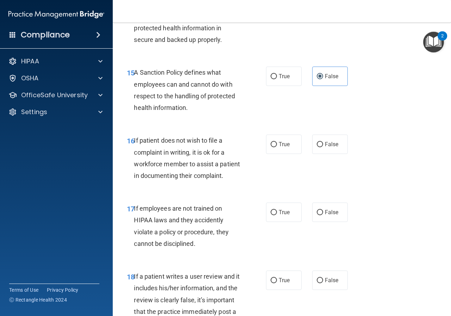
scroll to position [1233, 0]
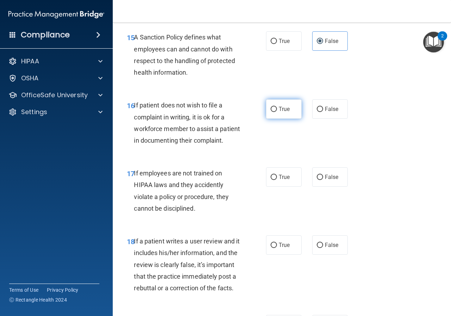
click at [296, 119] on label "True" at bounding box center [284, 108] width 36 height 19
click at [277, 112] on input "True" at bounding box center [274, 109] width 6 height 5
radio input "true"
click at [317, 180] on input "False" at bounding box center [320, 177] width 6 height 5
radio input "true"
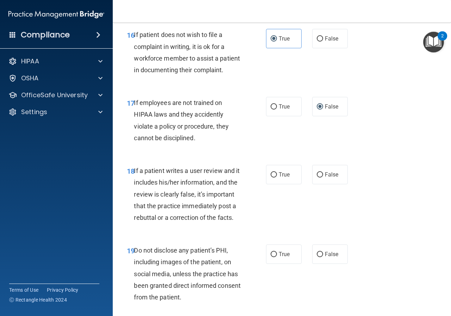
scroll to position [1339, 0]
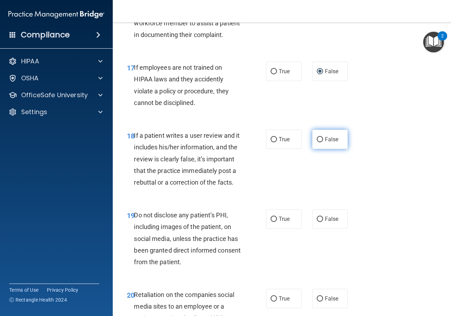
click at [338, 149] on label "False" at bounding box center [330, 139] width 36 height 19
click at [323, 142] on input "False" at bounding box center [320, 139] width 6 height 5
radio input "true"
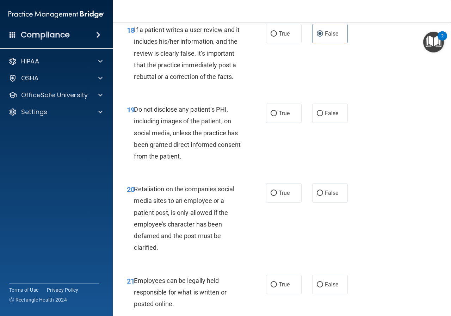
scroll to position [1480, 0]
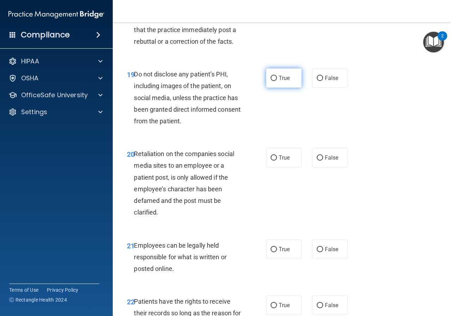
click at [290, 88] on label "True" at bounding box center [284, 77] width 36 height 19
click at [277, 81] on input "True" at bounding box center [274, 78] width 6 height 5
radio input "true"
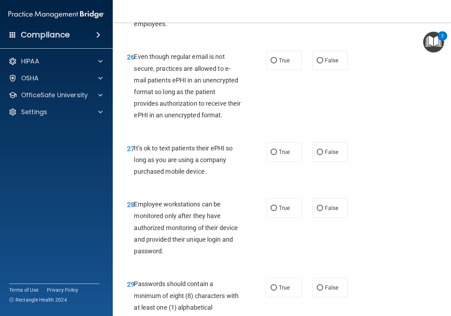
scroll to position [2009, 0]
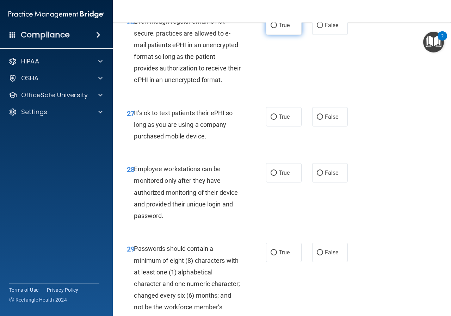
click at [279, 29] on span "True" at bounding box center [284, 25] width 11 height 7
click at [277, 28] on input "True" at bounding box center [274, 25] width 6 height 5
radio input "true"
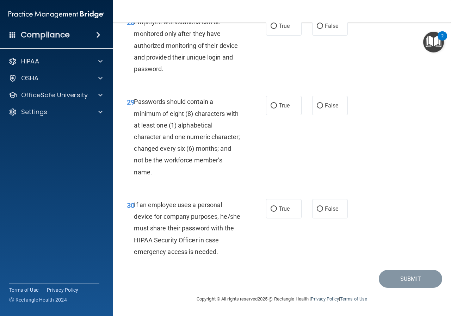
scroll to position [2202, 0]
click at [317, 206] on input "False" at bounding box center [320, 208] width 6 height 5
radio input "true"
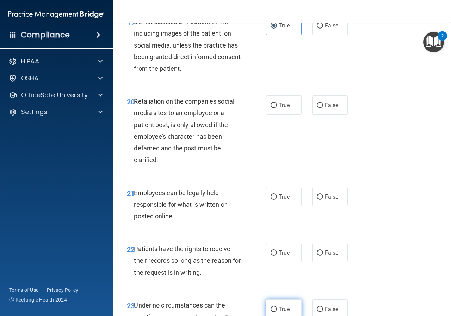
scroll to position [1568, 0]
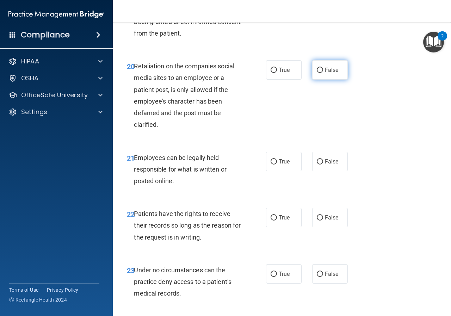
click at [317, 73] on input "False" at bounding box center [320, 70] width 6 height 5
radio input "true"
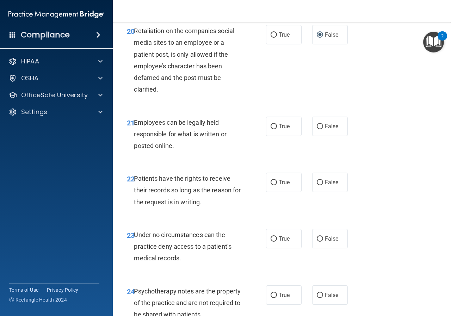
click at [283, 130] on span "True" at bounding box center [284, 126] width 11 height 7
click at [277, 129] on input "True" at bounding box center [274, 126] width 6 height 5
radio input "true"
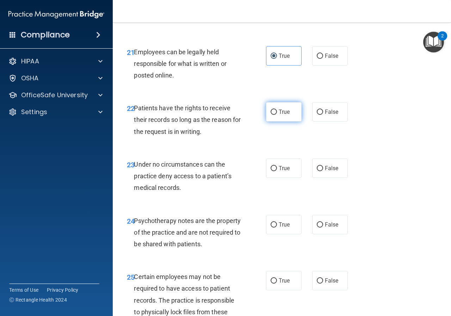
click at [282, 115] on span "True" at bounding box center [284, 112] width 11 height 7
click at [277, 115] on input "True" at bounding box center [274, 112] width 6 height 5
radio input "true"
click at [319, 178] on label "False" at bounding box center [330, 168] width 36 height 19
click at [319, 171] on input "False" at bounding box center [320, 168] width 6 height 5
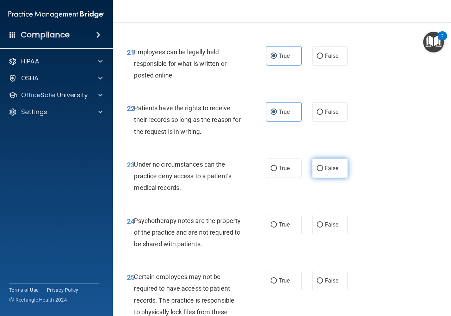
radio input "true"
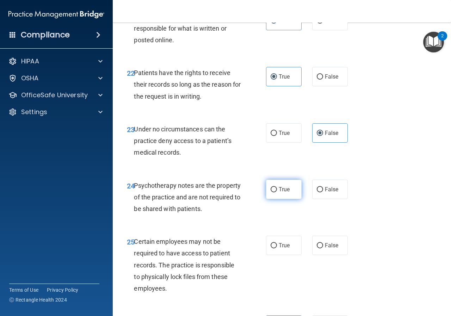
scroll to position [1744, 0]
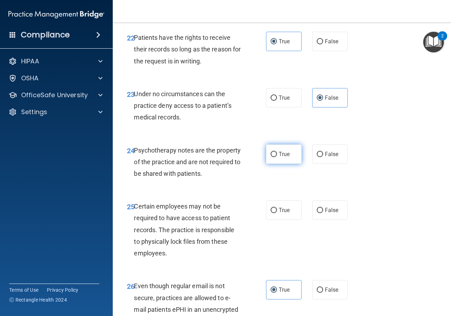
click at [287, 158] on span "True" at bounding box center [284, 154] width 11 height 7
click at [277, 157] on input "True" at bounding box center [274, 154] width 6 height 5
radio input "true"
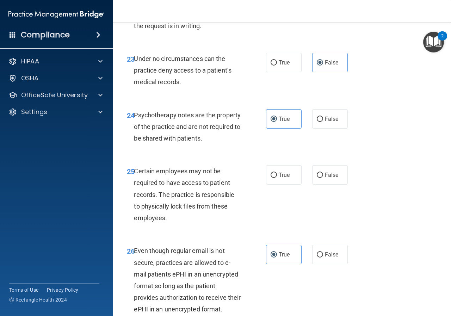
scroll to position [1814, 0]
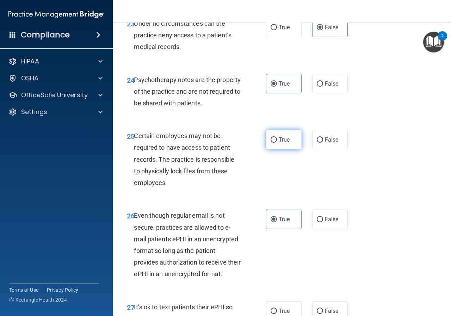
click at [285, 149] on label "True" at bounding box center [284, 139] width 36 height 19
click at [277, 143] on input "True" at bounding box center [274, 139] width 6 height 5
radio input "true"
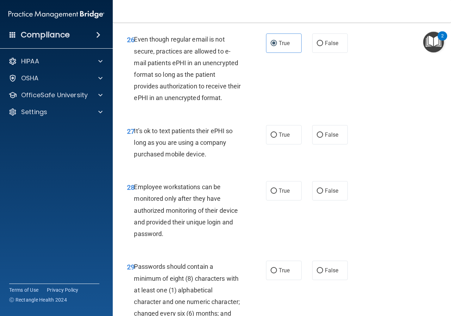
scroll to position [2026, 0]
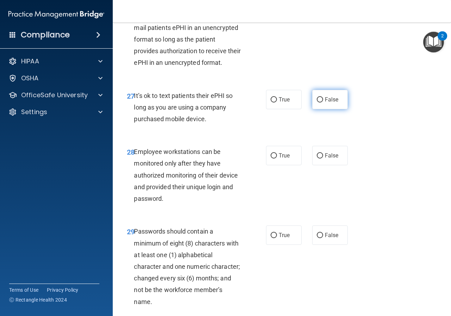
click at [327, 103] on span "False" at bounding box center [332, 99] width 14 height 7
click at [323, 103] on input "False" at bounding box center [320, 99] width 6 height 5
radio input "true"
click at [341, 165] on label "False" at bounding box center [330, 155] width 36 height 19
click at [323, 159] on input "False" at bounding box center [320, 155] width 6 height 5
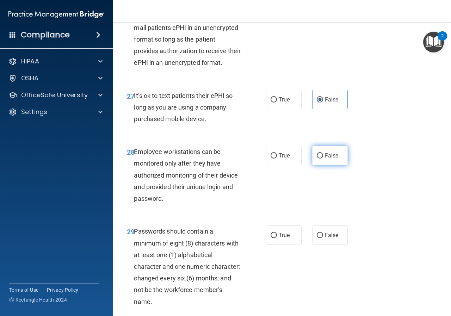
radio input "true"
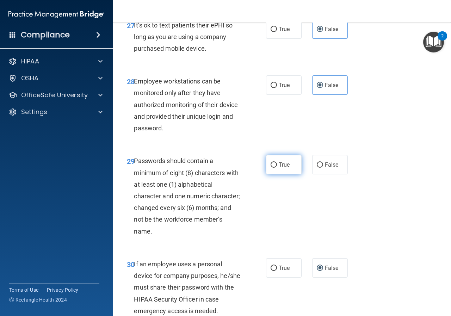
click at [271, 168] on input "True" at bounding box center [274, 164] width 6 height 5
radio input "true"
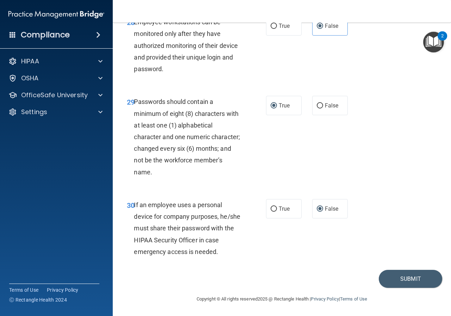
scroll to position [2202, 0]
click at [407, 282] on button "Submit" at bounding box center [410, 279] width 63 height 18
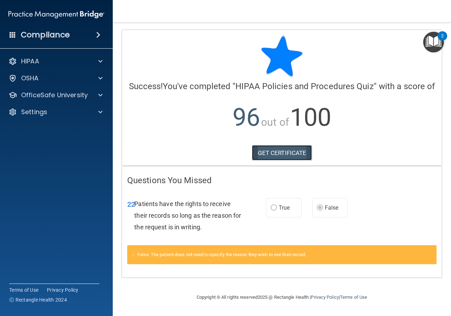
click at [286, 155] on link "GET CERTIFICATE" at bounding box center [282, 153] width 60 height 16
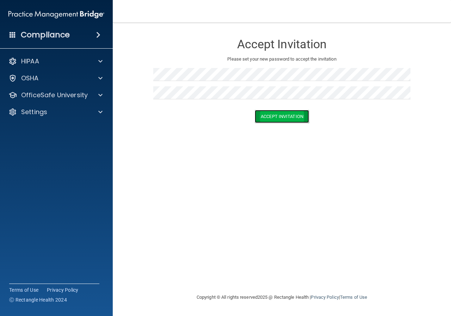
click at [264, 114] on button "Accept Invitation" at bounding box center [282, 116] width 54 height 13
click at [282, 126] on button "Accept Invitation" at bounding box center [282, 126] width 54 height 13
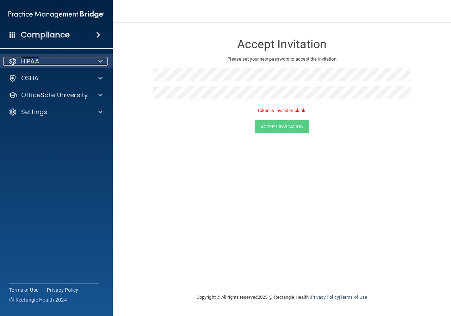
click at [89, 63] on div "HIPAA" at bounding box center [46, 61] width 87 height 8
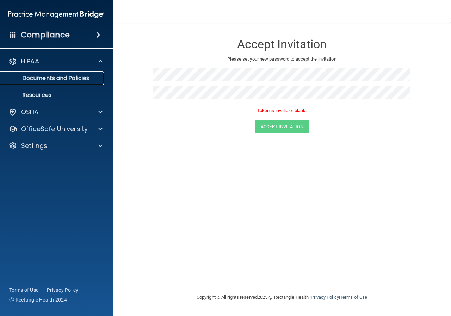
click at [68, 80] on p "Documents and Policies" at bounding box center [53, 78] width 96 height 7
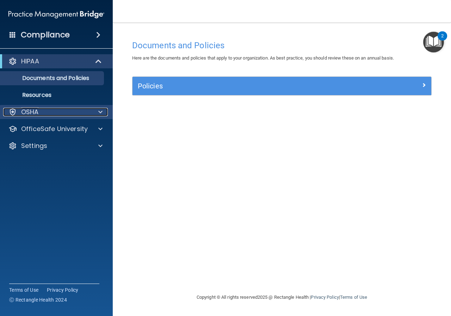
click at [46, 115] on div "OSHA" at bounding box center [46, 112] width 87 height 8
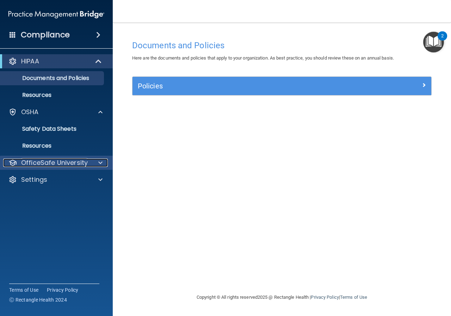
click at [66, 165] on p "OfficeSafe University" at bounding box center [54, 163] width 67 height 8
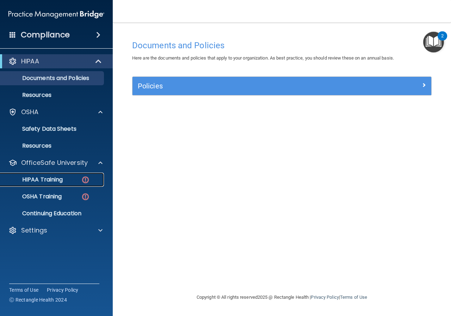
click at [55, 176] on p "HIPAA Training" at bounding box center [34, 179] width 58 height 7
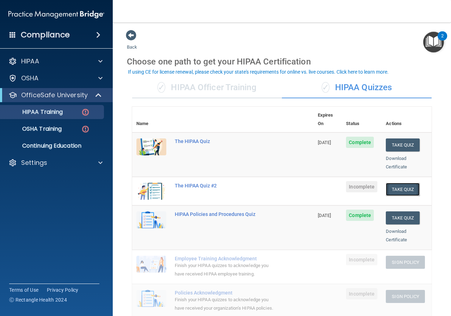
click at [393, 183] on button "Take Quiz" at bounding box center [403, 189] width 34 height 13
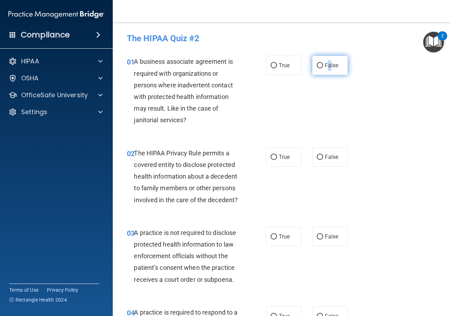
click at [328, 64] on span "False" at bounding box center [332, 65] width 14 height 7
click at [317, 66] on input "False" at bounding box center [320, 65] width 6 height 5
radio input "true"
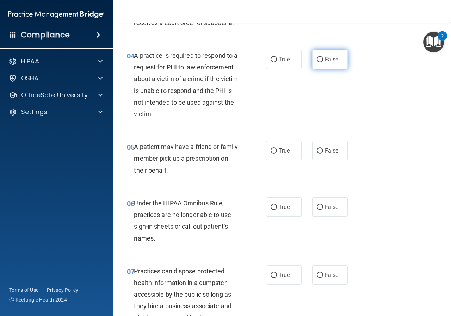
click at [317, 58] on input "False" at bounding box center [320, 59] width 6 height 5
radio input "true"
click at [317, 57] on input "False" at bounding box center [320, 59] width 6 height 5
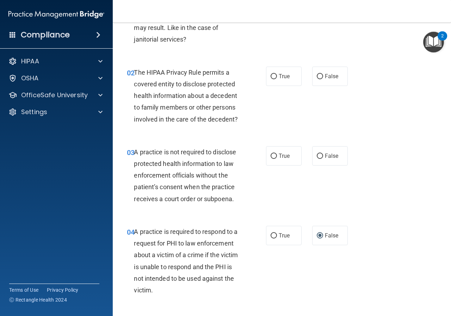
scroll to position [0, 0]
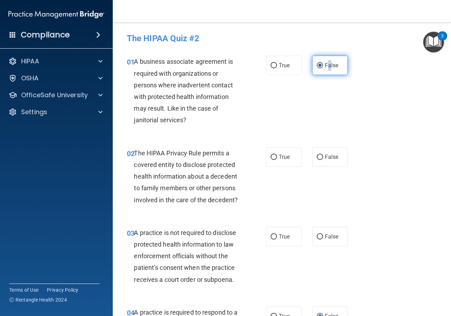
click at [317, 64] on input "False" at bounding box center [320, 65] width 6 height 5
click at [387, 99] on div "01 A business associate agreement is required with organizations or persons whe…" at bounding box center [282, 92] width 321 height 91
click at [279, 156] on span "True" at bounding box center [284, 157] width 11 height 7
click at [276, 156] on input "True" at bounding box center [274, 157] width 6 height 5
radio input "true"
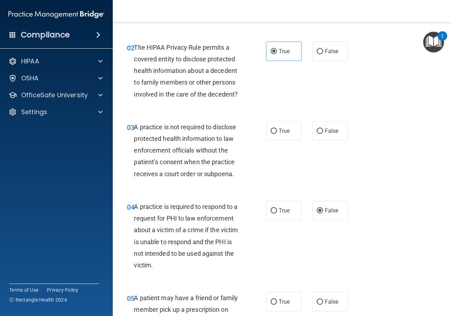
scroll to position [141, 0]
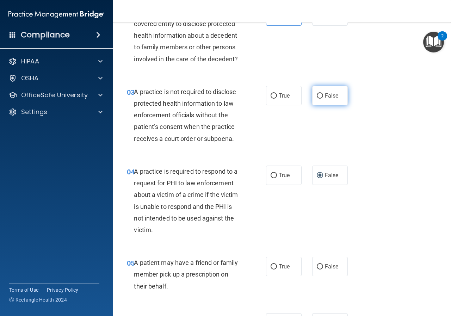
click at [329, 98] on span "False" at bounding box center [332, 95] width 14 height 7
click at [323, 98] on input "False" at bounding box center [320, 95] width 6 height 5
radio input "true"
click at [288, 177] on label "True" at bounding box center [284, 175] width 36 height 19
click at [277, 177] on input "True" at bounding box center [274, 175] width 6 height 5
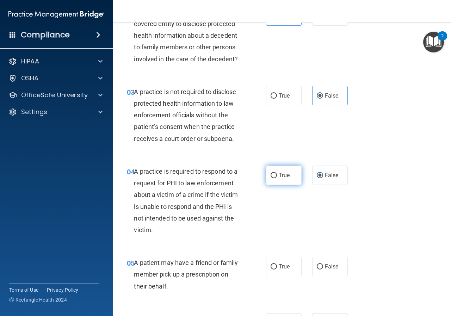
radio input "true"
radio input "false"
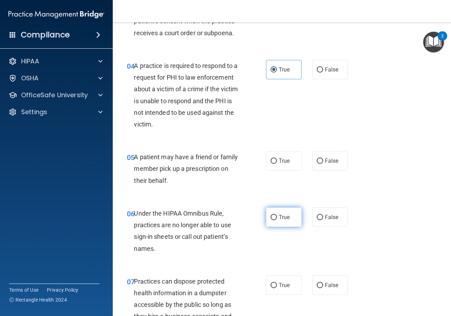
scroll to position [282, 0]
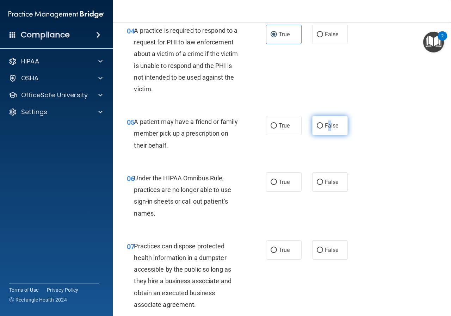
drag, startPoint x: 326, startPoint y: 125, endPoint x: 327, endPoint y: 130, distance: 5.9
click at [327, 130] on label "False" at bounding box center [330, 125] width 36 height 19
click at [317, 127] on input "False" at bounding box center [320, 125] width 6 height 5
radio input "true"
click at [401, 190] on div "06 Under the HIPAA Omnibus Rule, practices are no longer able to use sign-in sh…" at bounding box center [282, 198] width 321 height 68
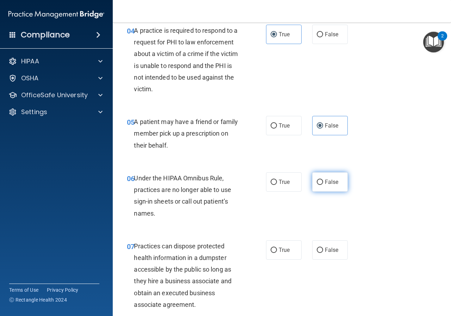
click at [314, 185] on label "False" at bounding box center [330, 181] width 36 height 19
click at [317, 185] on input "False" at bounding box center [320, 182] width 6 height 5
radio input "true"
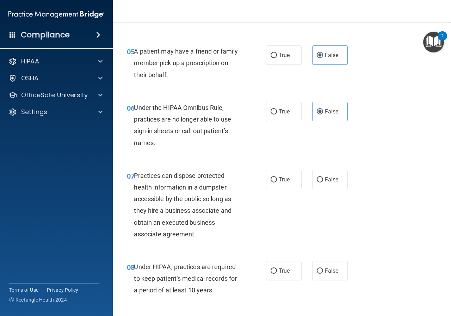
scroll to position [388, 0]
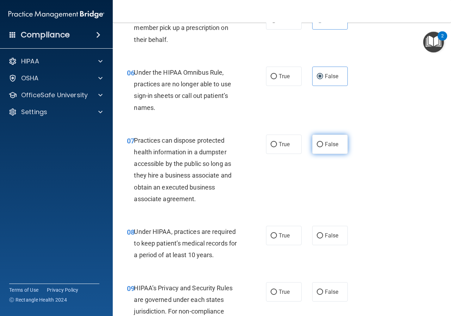
click at [319, 144] on input "False" at bounding box center [320, 144] width 6 height 5
radio input "true"
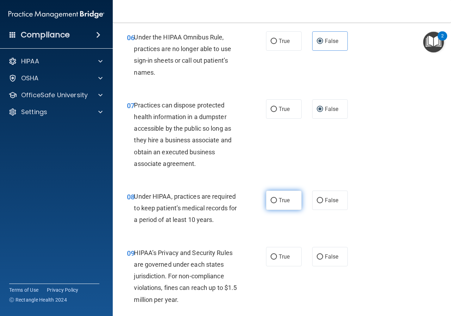
scroll to position [458, 0]
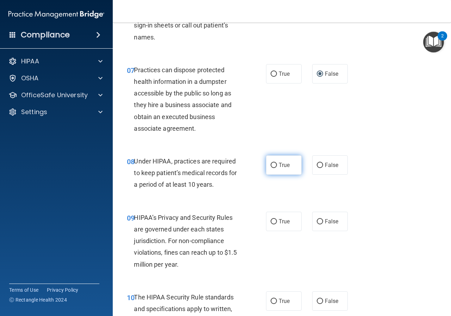
click at [273, 168] on input "True" at bounding box center [274, 165] width 6 height 5
radio input "true"
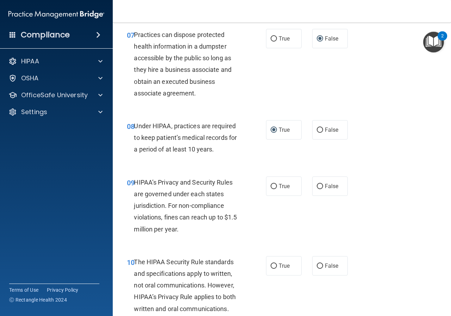
scroll to position [529, 0]
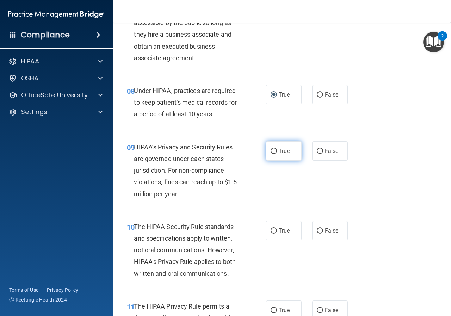
click at [271, 152] on input "True" at bounding box center [274, 151] width 6 height 5
radio input "true"
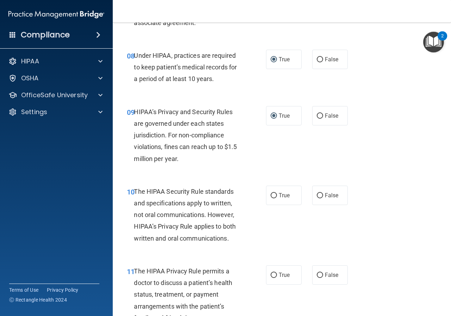
scroll to position [599, 0]
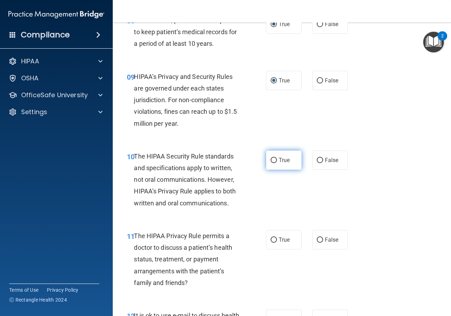
click at [273, 159] on input "True" at bounding box center [274, 160] width 6 height 5
radio input "true"
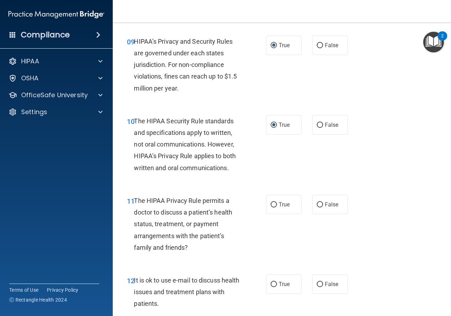
scroll to position [670, 0]
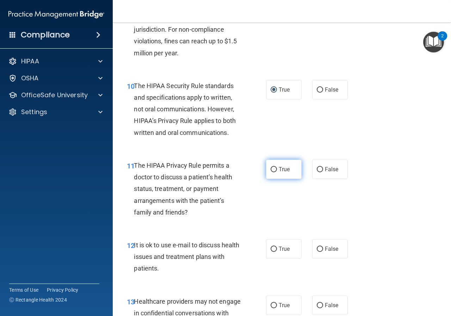
click at [271, 171] on input "True" at bounding box center [274, 169] width 6 height 5
radio input "true"
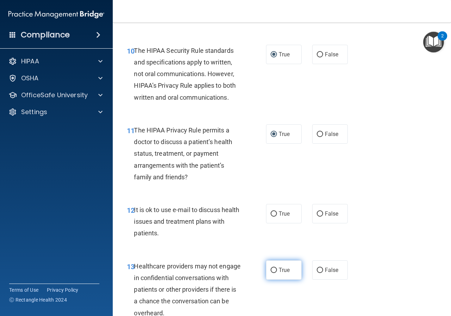
scroll to position [740, 0]
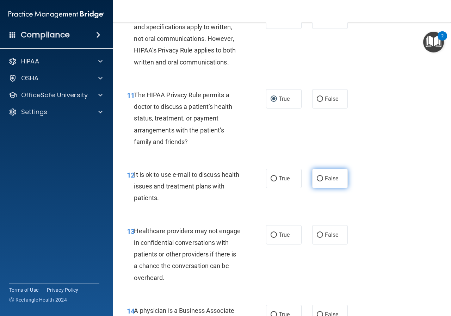
click at [331, 184] on label "False" at bounding box center [330, 178] width 36 height 19
click at [323, 181] on input "False" at bounding box center [320, 178] width 6 height 5
radio input "true"
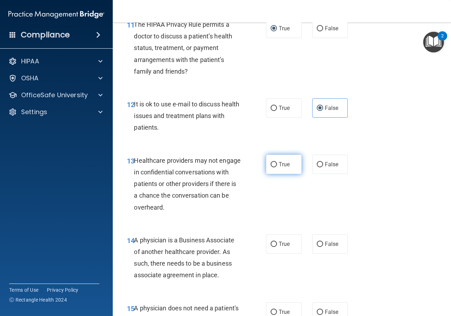
click at [271, 165] on input "True" at bounding box center [274, 164] width 6 height 5
radio input "true"
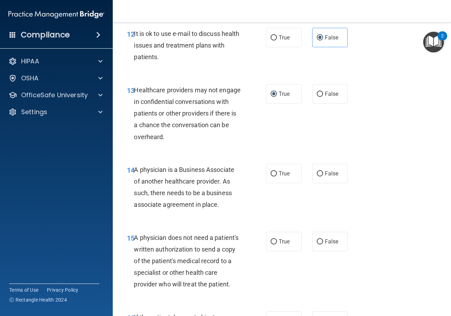
scroll to position [916, 0]
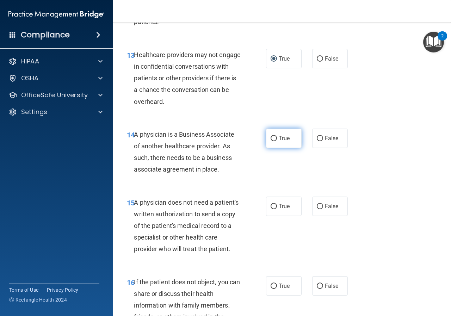
click at [279, 137] on span "True" at bounding box center [284, 138] width 11 height 7
click at [277, 137] on input "True" at bounding box center [274, 138] width 6 height 5
radio input "true"
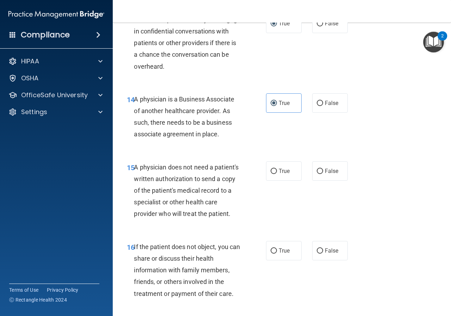
scroll to position [987, 0]
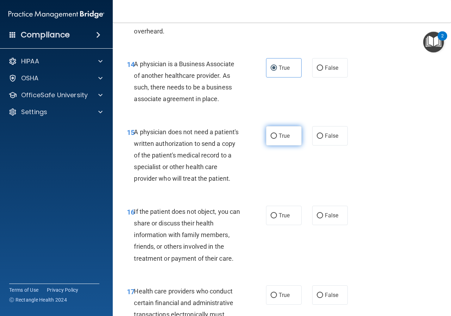
click at [278, 140] on label "True" at bounding box center [284, 135] width 36 height 19
click at [277, 139] on input "True" at bounding box center [274, 136] width 6 height 5
radio input "true"
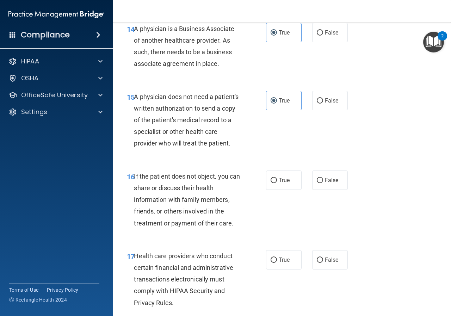
scroll to position [1057, 0]
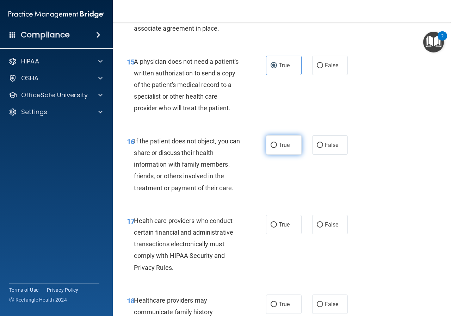
click at [279, 155] on label "True" at bounding box center [284, 144] width 36 height 19
click at [277, 148] on input "True" at bounding box center [274, 145] width 6 height 5
radio input "true"
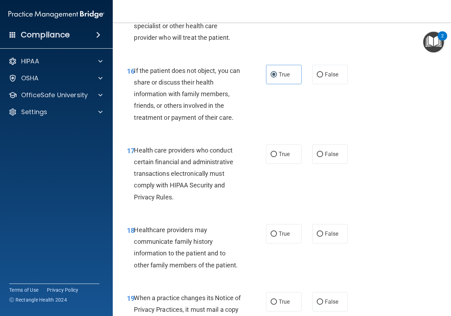
scroll to position [1163, 0]
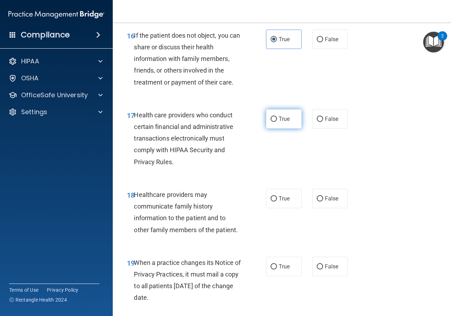
click at [279, 129] on label "True" at bounding box center [284, 118] width 36 height 19
click at [277, 122] on input "True" at bounding box center [274, 119] width 6 height 5
radio input "true"
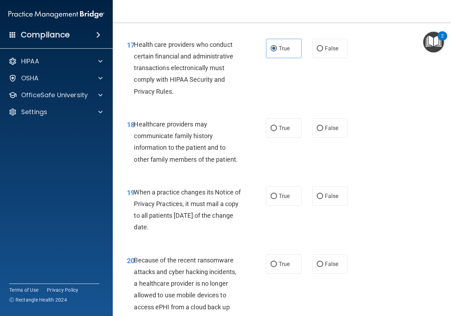
scroll to position [1269, 0]
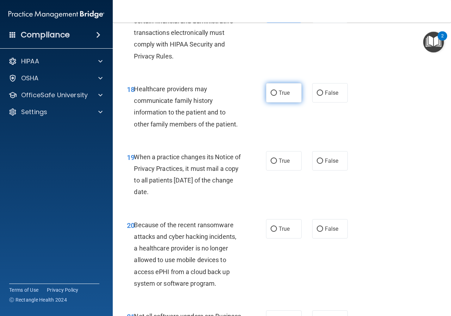
click at [287, 103] on label "True" at bounding box center [284, 92] width 36 height 19
click at [277, 96] on input "True" at bounding box center [274, 93] width 6 height 5
radio input "true"
click at [269, 171] on label "True" at bounding box center [284, 160] width 36 height 19
click at [271, 164] on input "True" at bounding box center [274, 161] width 6 height 5
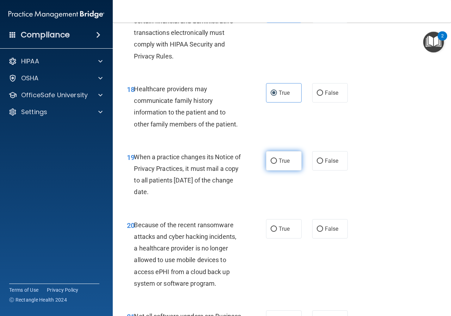
radio input "true"
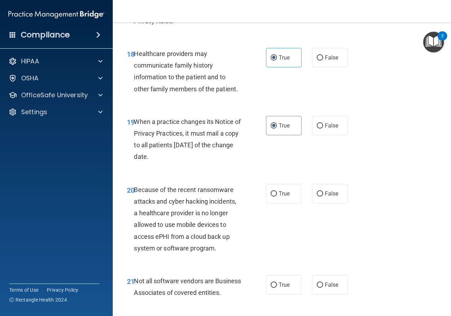
scroll to position [1339, 0]
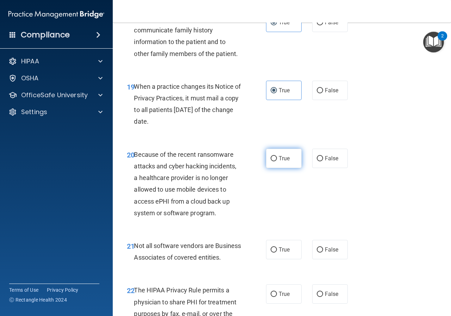
click at [273, 161] on input "True" at bounding box center [274, 158] width 6 height 5
radio input "true"
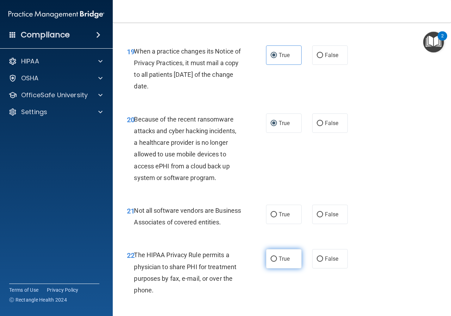
scroll to position [1410, 0]
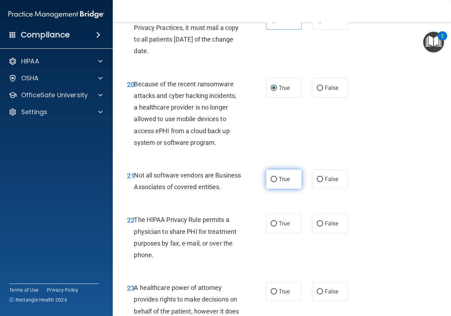
click at [292, 189] on label "True" at bounding box center [284, 178] width 36 height 19
click at [277, 182] on input "True" at bounding box center [274, 179] width 6 height 5
radio input "true"
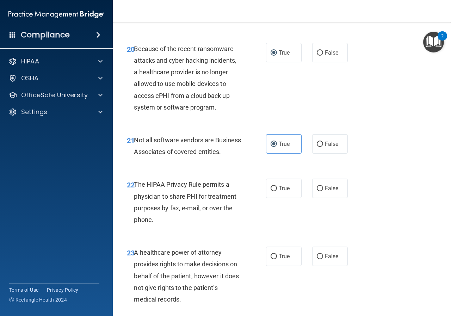
scroll to position [1480, 0]
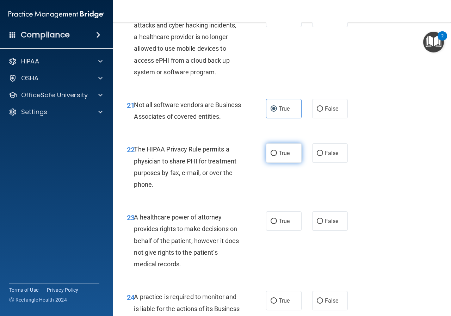
click at [290, 163] on label "True" at bounding box center [284, 152] width 36 height 19
click at [277, 156] on input "True" at bounding box center [274, 153] width 6 height 5
radio input "true"
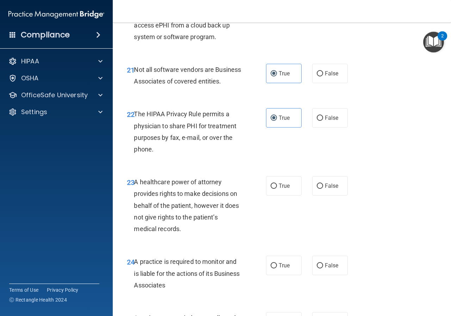
scroll to position [1550, 0]
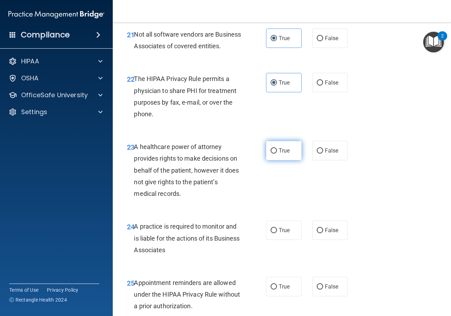
click at [271, 154] on input "True" at bounding box center [274, 150] width 6 height 5
radio input "true"
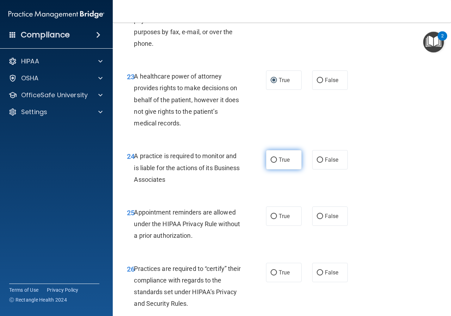
click at [275, 169] on label "True" at bounding box center [284, 159] width 36 height 19
click at [275, 163] on input "True" at bounding box center [274, 160] width 6 height 5
radio input "true"
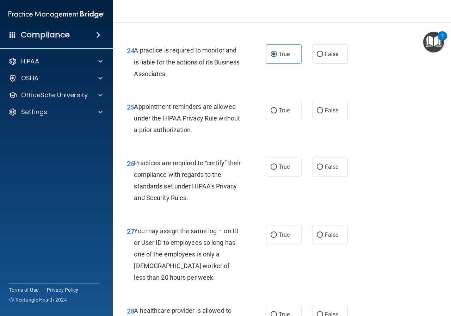
scroll to position [1762, 0]
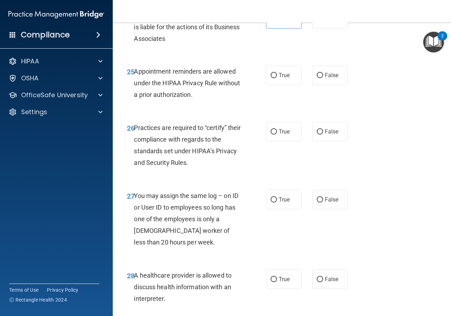
drag, startPoint x: 270, startPoint y: 100, endPoint x: 270, endPoint y: 109, distance: 8.5
click at [270, 85] on label "True" at bounding box center [284, 75] width 36 height 19
click at [271, 78] on input "True" at bounding box center [274, 75] width 6 height 5
radio input "true"
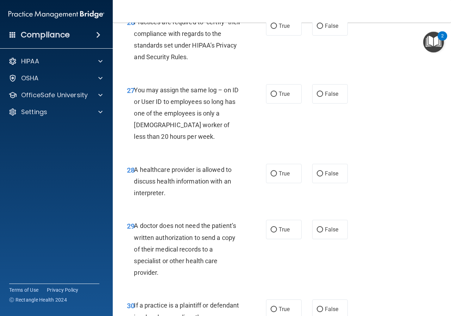
scroll to position [1832, 0]
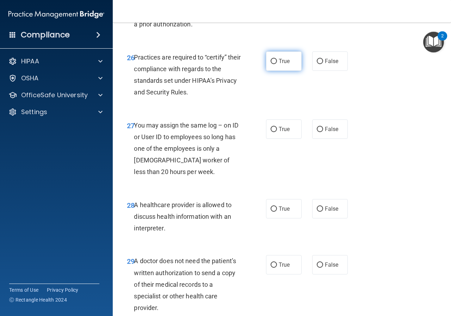
click at [279, 71] on label "True" at bounding box center [284, 60] width 36 height 19
click at [277, 64] on input "True" at bounding box center [274, 61] width 6 height 5
radio input "true"
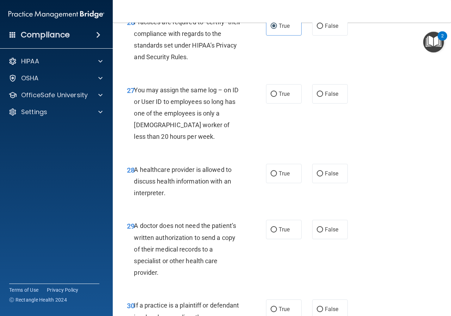
scroll to position [1903, 0]
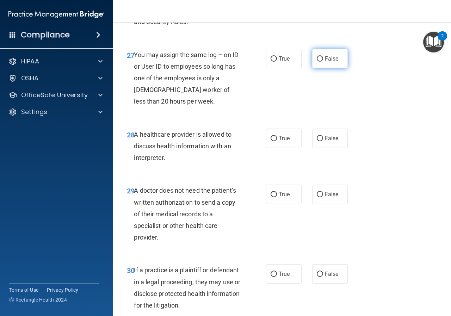
click at [329, 62] on span "False" at bounding box center [332, 58] width 14 height 7
click at [323, 62] on input "False" at bounding box center [320, 58] width 6 height 5
radio input "true"
click at [272, 141] on input "True" at bounding box center [274, 138] width 6 height 5
radio input "true"
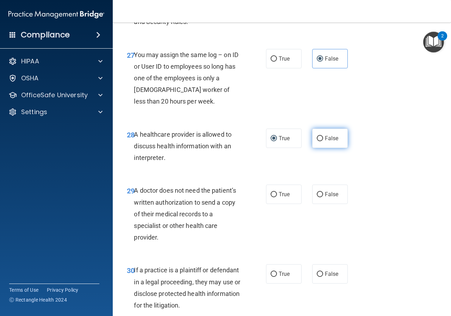
click at [336, 148] on label "False" at bounding box center [330, 138] width 36 height 19
click at [323, 141] on input "False" at bounding box center [320, 138] width 6 height 5
radio input "true"
radio input "false"
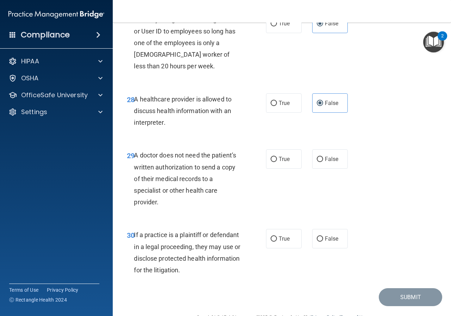
scroll to position [1973, 0]
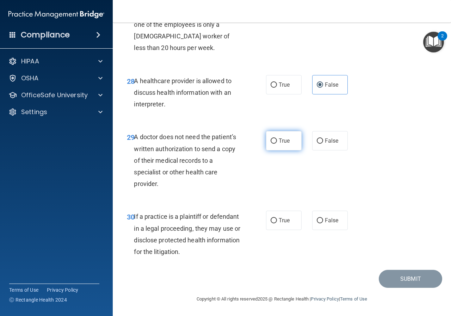
click at [272, 144] on input "True" at bounding box center [274, 140] width 6 height 5
radio input "true"
click at [319, 221] on input "False" at bounding box center [320, 220] width 6 height 5
radio input "true"
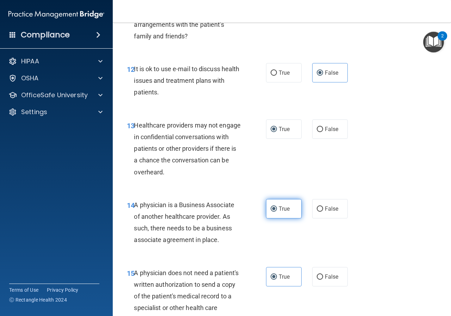
scroll to position [881, 0]
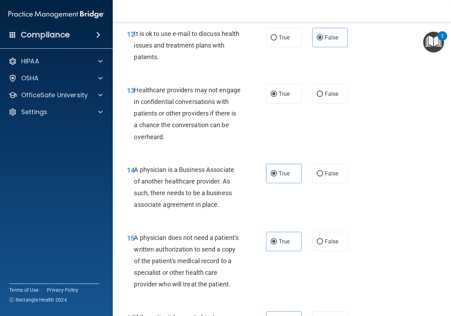
click at [280, 84] on div "13 Healthcare providers may not engage in confidential conversations with patie…" at bounding box center [282, 115] width 321 height 80
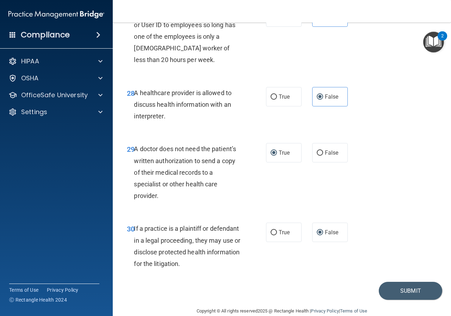
scroll to position [1980, 0]
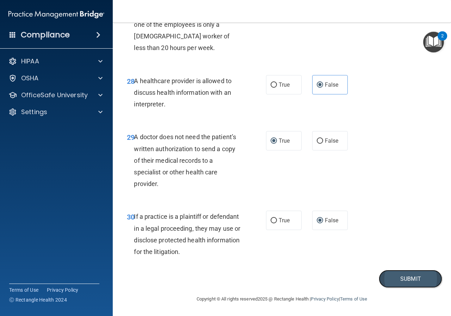
click at [403, 280] on button "Submit" at bounding box center [410, 279] width 63 height 18
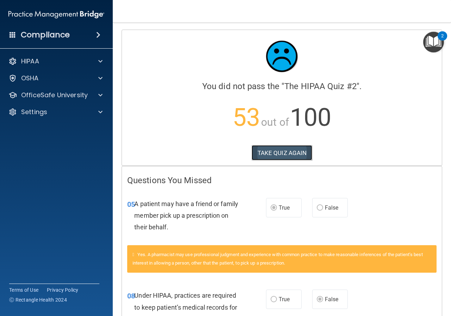
click at [258, 148] on button "TAKE QUIZ AGAIN" at bounding box center [282, 153] width 61 height 16
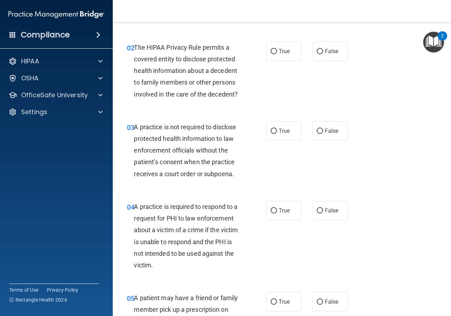
scroll to position [176, 0]
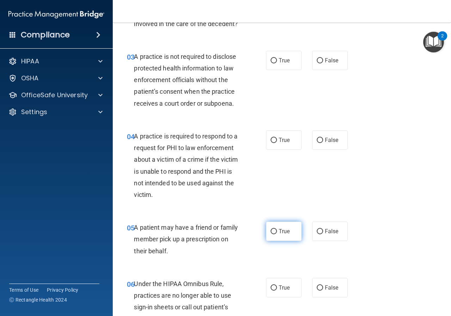
click at [274, 224] on label "True" at bounding box center [284, 231] width 36 height 19
click at [274, 229] on input "True" at bounding box center [274, 231] width 6 height 5
radio input "true"
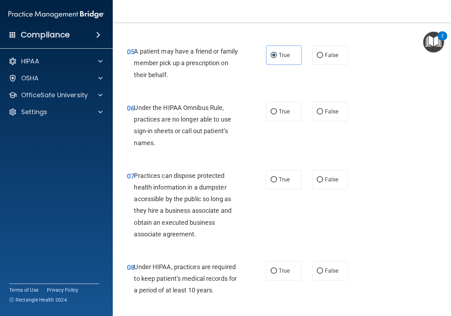
scroll to position [388, 0]
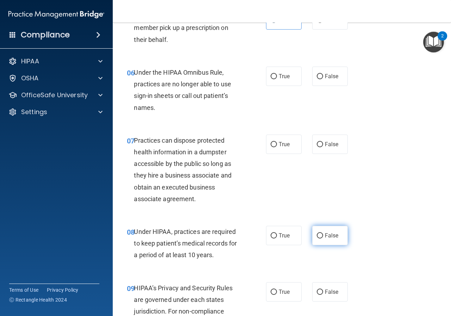
click at [329, 234] on span "False" at bounding box center [332, 235] width 14 height 7
click at [323, 234] on input "False" at bounding box center [320, 235] width 6 height 5
radio input "true"
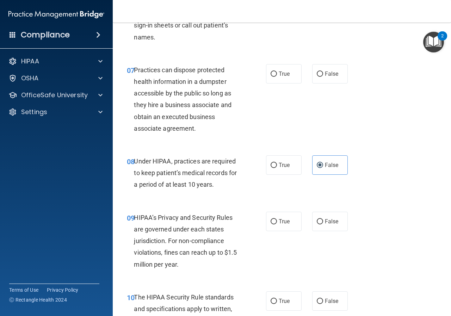
scroll to position [493, 0]
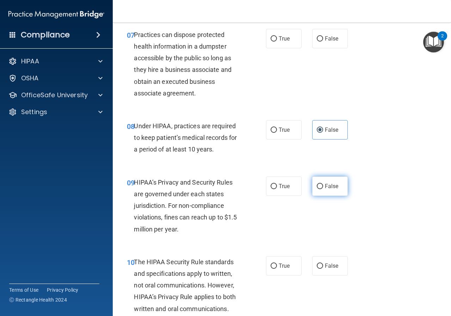
click at [324, 190] on label "False" at bounding box center [330, 186] width 36 height 19
click at [323, 189] on input "False" at bounding box center [320, 186] width 6 height 5
radio input "true"
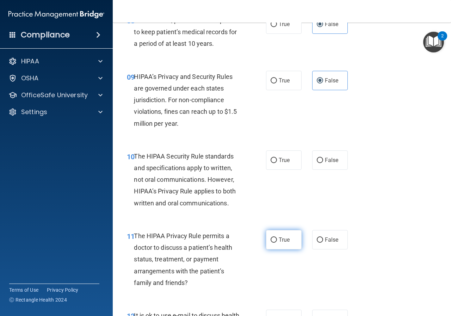
scroll to position [705, 0]
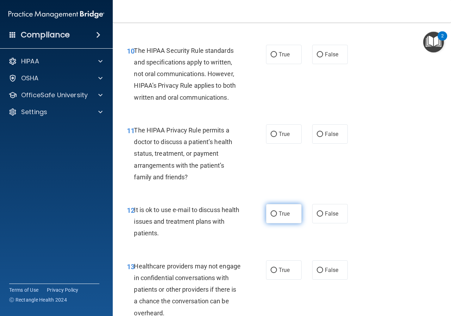
click at [290, 210] on label "True" at bounding box center [284, 213] width 36 height 19
click at [277, 211] on input "True" at bounding box center [274, 213] width 6 height 5
radio input "true"
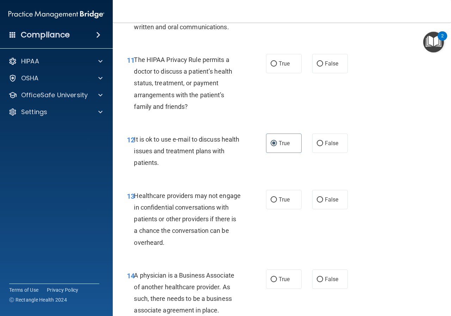
scroll to position [810, 0]
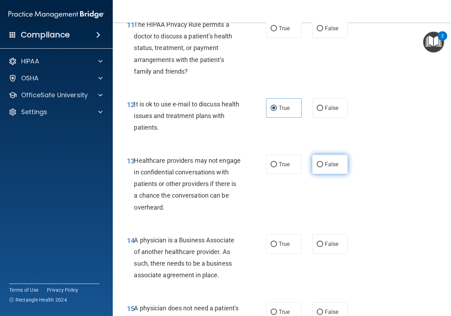
click at [321, 164] on label "False" at bounding box center [330, 164] width 36 height 19
click at [321, 164] on input "False" at bounding box center [320, 164] width 6 height 5
radio input "true"
click at [317, 244] on input "False" at bounding box center [320, 244] width 6 height 5
radio input "true"
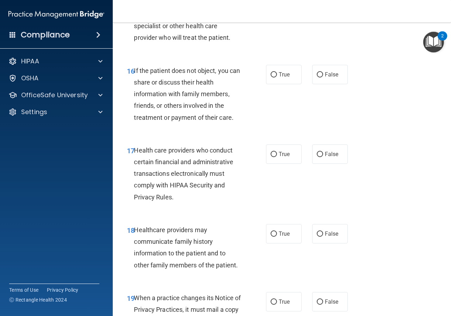
scroll to position [1163, 0]
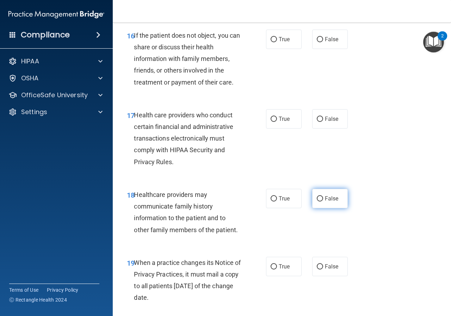
click at [333, 202] on span "False" at bounding box center [332, 198] width 14 height 7
click at [323, 202] on input "False" at bounding box center [320, 198] width 6 height 5
radio input "true"
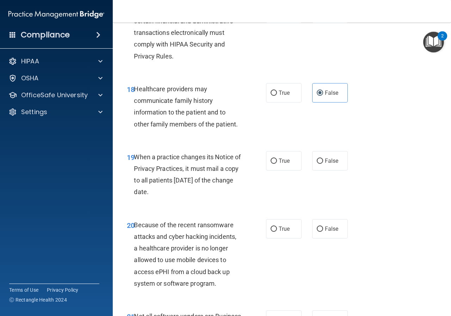
scroll to position [1339, 0]
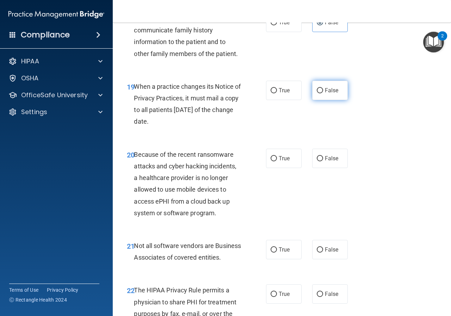
click at [337, 100] on label "False" at bounding box center [330, 90] width 36 height 19
click at [323, 93] on input "False" at bounding box center [320, 90] width 6 height 5
radio input "true"
click at [323, 161] on label "False" at bounding box center [330, 158] width 36 height 19
click at [323, 161] on input "False" at bounding box center [320, 158] width 6 height 5
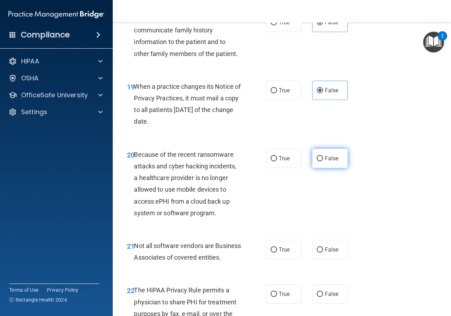
radio input "true"
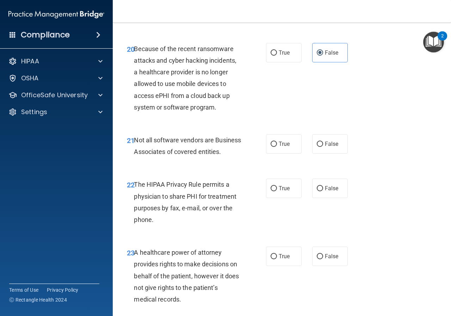
scroll to position [1480, 0]
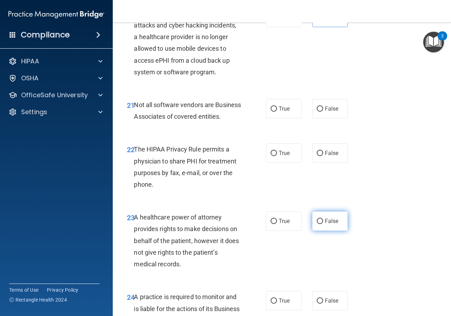
click at [334, 231] on label "False" at bounding box center [330, 220] width 36 height 19
click at [323, 224] on input "False" at bounding box center [320, 221] width 6 height 5
radio input "true"
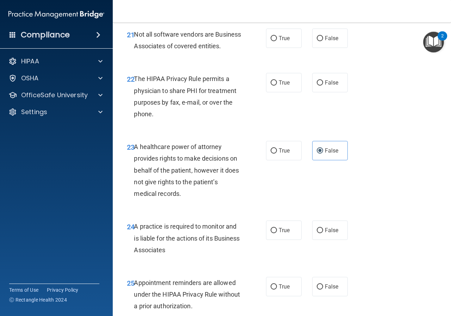
scroll to position [1586, 0]
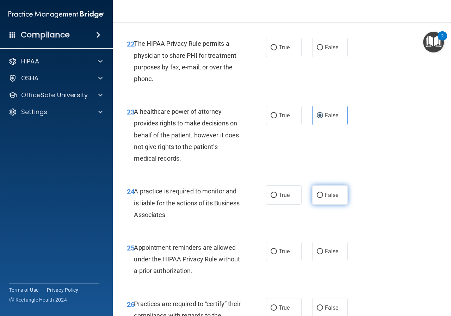
click at [321, 205] on label "False" at bounding box center [330, 194] width 36 height 19
click at [321, 198] on input "False" at bounding box center [320, 195] width 6 height 5
radio input "true"
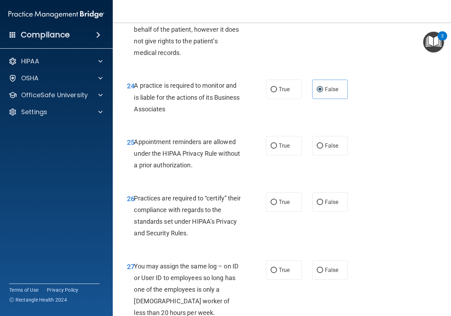
scroll to position [1727, 0]
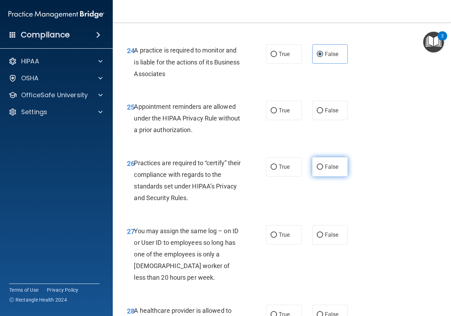
click at [320, 177] on label "False" at bounding box center [330, 166] width 36 height 19
click at [320, 170] on input "False" at bounding box center [320, 167] width 6 height 5
radio input "true"
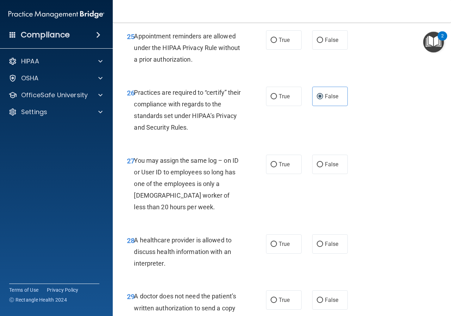
scroll to position [1832, 0]
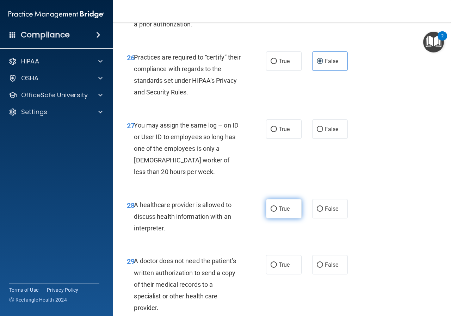
click at [295, 218] on label "True" at bounding box center [284, 208] width 36 height 19
click at [277, 212] on input "True" at bounding box center [274, 208] width 6 height 5
radio input "true"
click at [292, 275] on label "True" at bounding box center [284, 264] width 36 height 19
click at [277, 268] on input "True" at bounding box center [274, 265] width 6 height 5
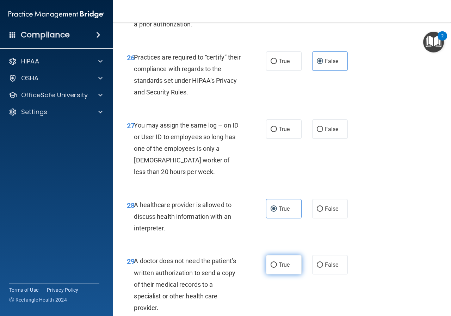
radio input "true"
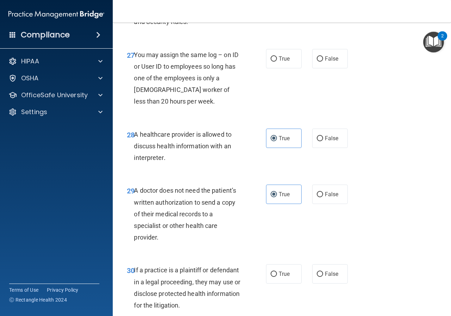
scroll to position [1973, 0]
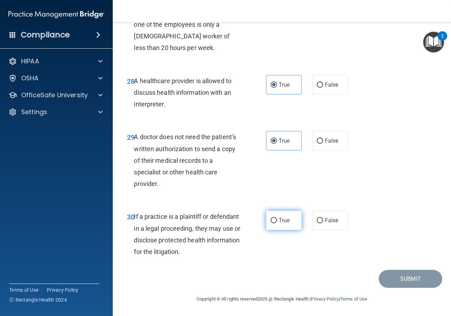
click at [273, 221] on label "True" at bounding box center [284, 220] width 36 height 19
click at [273, 221] on input "True" at bounding box center [274, 220] width 6 height 5
radio input "true"
click at [293, 150] on label "True" at bounding box center [284, 140] width 36 height 19
click at [277, 144] on input "True" at bounding box center [274, 140] width 6 height 5
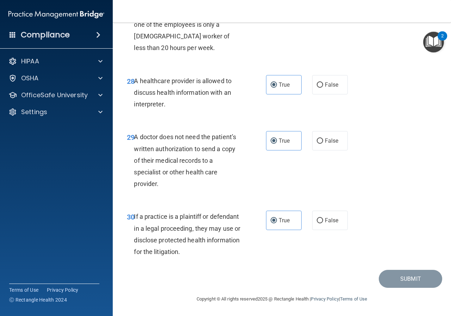
click at [368, 181] on div "29 A doctor does not need the patient’s written authorization to send a copy of…" at bounding box center [282, 162] width 321 height 80
click at [300, 149] on div "True False" at bounding box center [309, 140] width 86 height 19
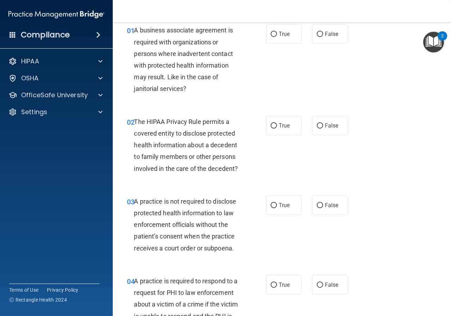
scroll to position [0, 0]
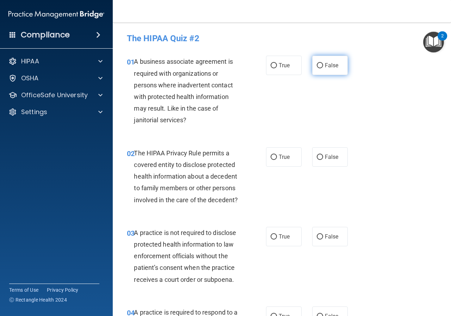
click at [332, 70] on label "False" at bounding box center [330, 65] width 36 height 19
click at [323, 68] on input "False" at bounding box center [320, 65] width 6 height 5
radio input "true"
click at [274, 164] on label "True" at bounding box center [284, 156] width 36 height 19
click at [274, 160] on input "True" at bounding box center [274, 157] width 6 height 5
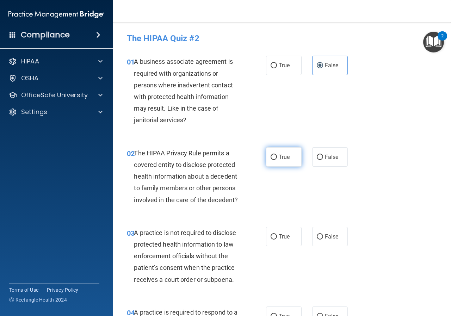
radio input "true"
click at [317, 234] on input "False" at bounding box center [320, 236] width 6 height 5
radio input "true"
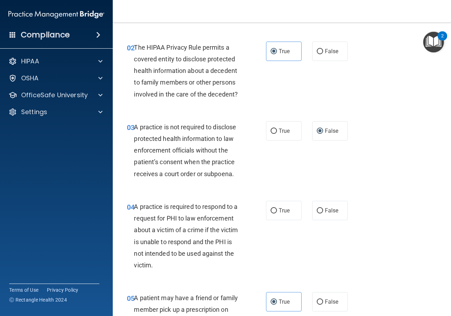
scroll to position [141, 0]
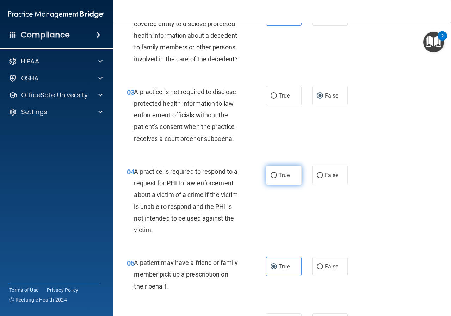
click at [286, 184] on label "True" at bounding box center [284, 175] width 36 height 19
click at [277, 178] on input "True" at bounding box center [274, 175] width 6 height 5
radio input "true"
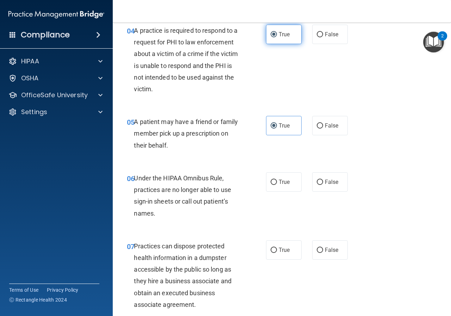
scroll to position [352, 0]
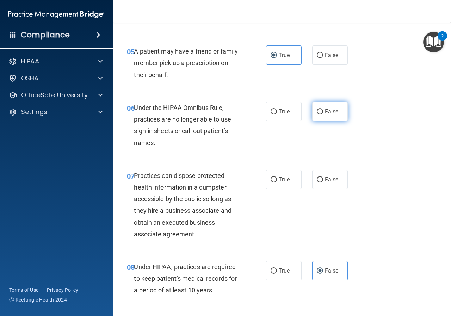
click at [336, 115] on label "False" at bounding box center [330, 111] width 36 height 19
click at [323, 115] on input "False" at bounding box center [320, 111] width 6 height 5
radio input "true"
click at [340, 179] on label "False" at bounding box center [330, 179] width 36 height 19
click at [323, 179] on input "False" at bounding box center [320, 179] width 6 height 5
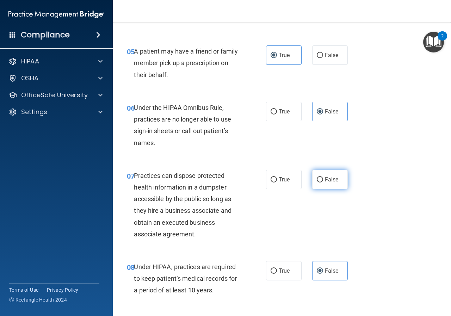
radio input "true"
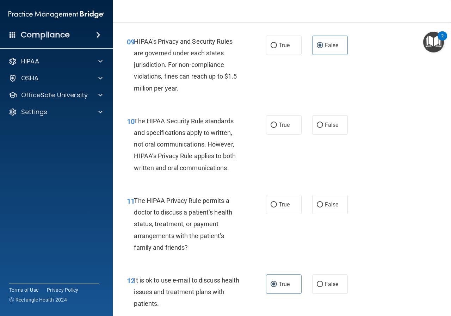
scroll to position [670, 0]
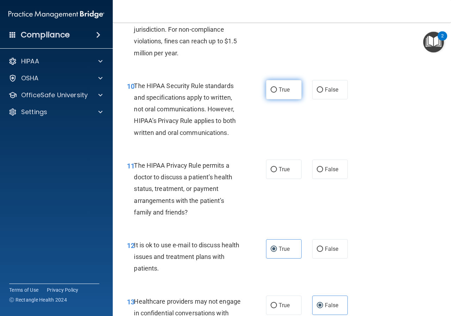
click at [286, 89] on span "True" at bounding box center [284, 89] width 11 height 7
click at [277, 89] on input "True" at bounding box center [274, 89] width 6 height 5
radio input "true"
click at [288, 170] on label "True" at bounding box center [284, 169] width 36 height 19
click at [277, 170] on input "True" at bounding box center [274, 169] width 6 height 5
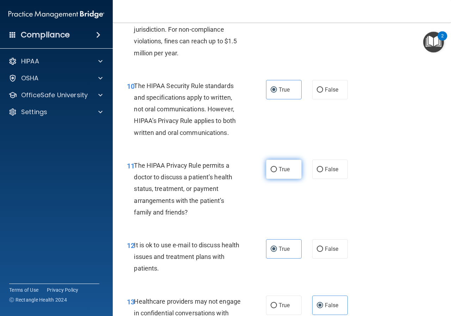
radio input "true"
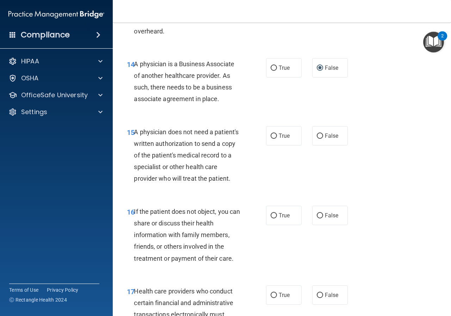
scroll to position [1022, 0]
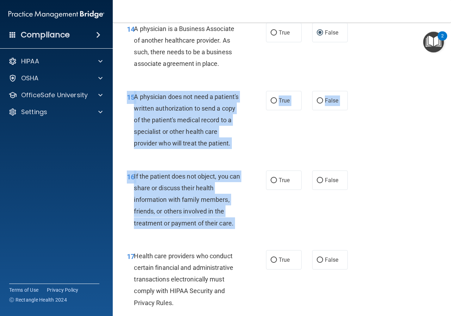
drag, startPoint x: 277, startPoint y: 191, endPoint x: 447, endPoint y: 171, distance: 171.1
click at [447, 171] on main "- The HIPAA Quiz #2 This quiz doesn’t expire until . Are you sure you want to t…" at bounding box center [282, 170] width 338 height 294
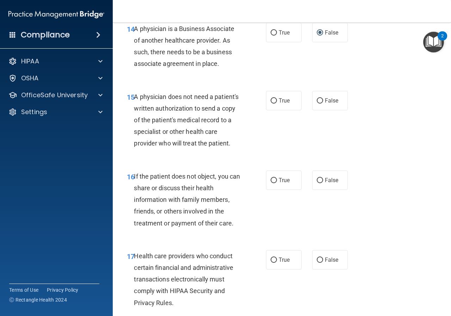
click at [378, 156] on div "15 A physician does not need a patient's written authorization to send a copy o…" at bounding box center [282, 122] width 321 height 80
click at [270, 96] on label "True" at bounding box center [284, 100] width 36 height 19
click at [271, 98] on input "True" at bounding box center [274, 100] width 6 height 5
radio input "true"
click at [289, 187] on label "True" at bounding box center [284, 180] width 36 height 19
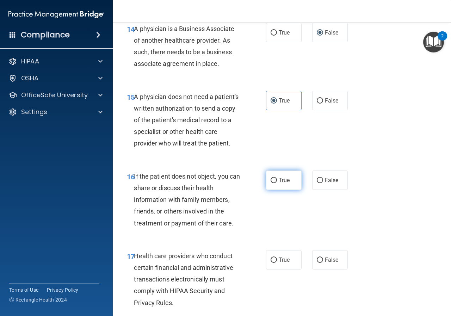
click at [277, 183] on input "True" at bounding box center [274, 180] width 6 height 5
radio input "true"
click at [275, 270] on label "True" at bounding box center [284, 259] width 36 height 19
click at [275, 263] on input "True" at bounding box center [274, 260] width 6 height 5
radio input "true"
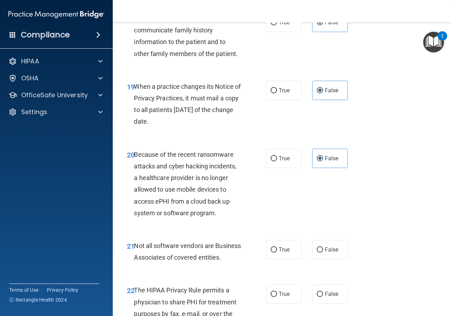
scroll to position [1410, 0]
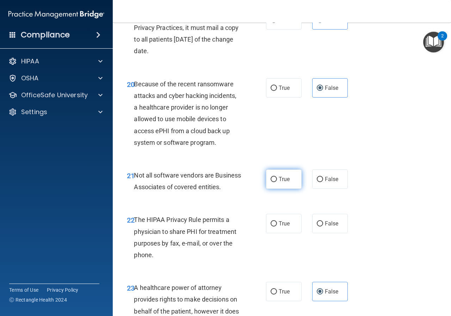
click at [279, 183] on span "True" at bounding box center [284, 179] width 11 height 7
click at [277, 182] on input "True" at bounding box center [274, 179] width 6 height 5
radio input "true"
click at [282, 227] on span "True" at bounding box center [284, 223] width 11 height 7
click at [277, 227] on input "True" at bounding box center [274, 223] width 6 height 5
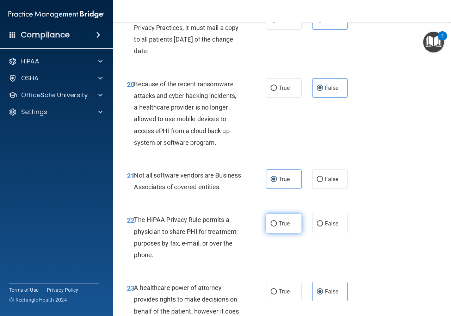
radio input "true"
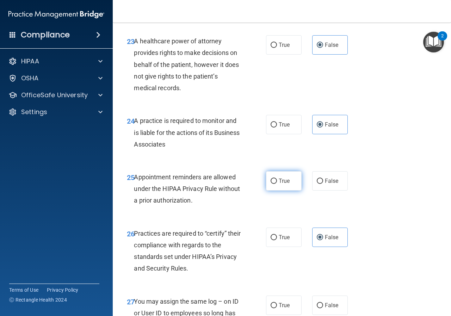
scroll to position [1691, 0]
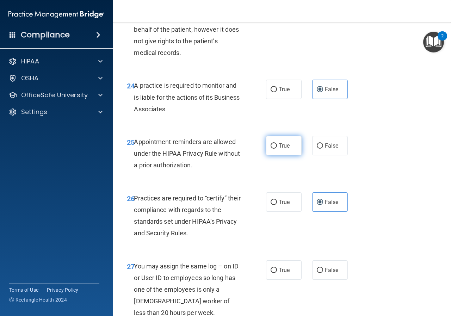
click at [285, 149] on span "True" at bounding box center [284, 145] width 11 height 7
click at [277, 149] on input "True" at bounding box center [274, 145] width 6 height 5
radio input "true"
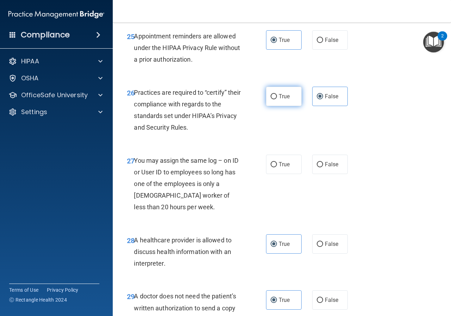
scroll to position [1832, 0]
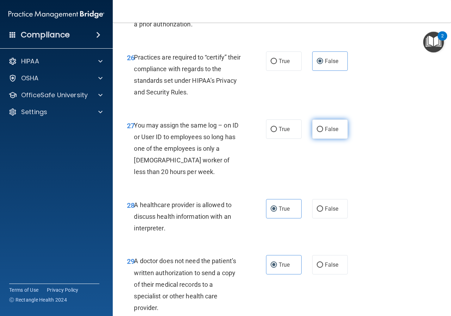
click at [331, 132] on span "False" at bounding box center [332, 129] width 14 height 7
click at [323, 132] on input "False" at bounding box center [320, 129] width 6 height 5
radio input "true"
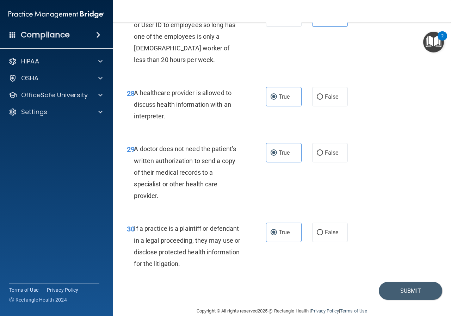
scroll to position [1980, 0]
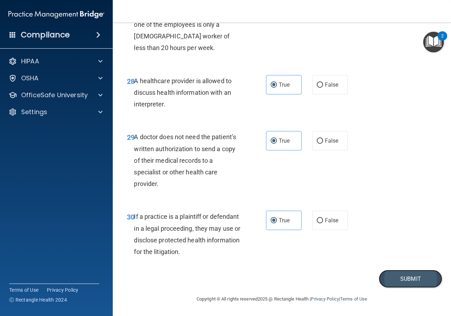
click at [388, 280] on button "Submit" at bounding box center [410, 279] width 63 height 18
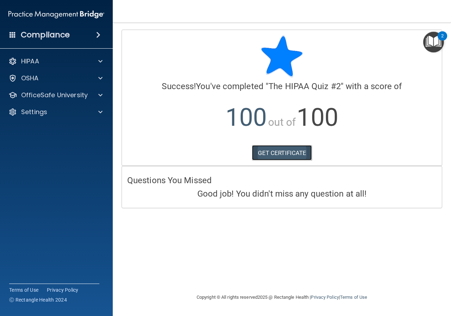
click at [307, 156] on link "GET CERTIFICATE" at bounding box center [282, 153] width 60 height 16
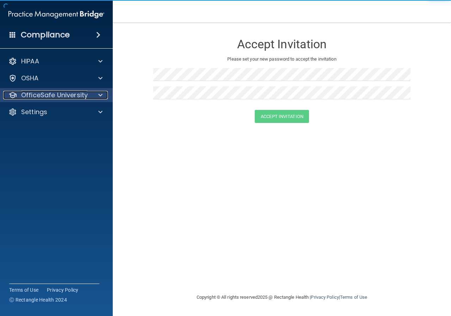
click at [46, 94] on p "OfficeSafe University" at bounding box center [54, 95] width 67 height 8
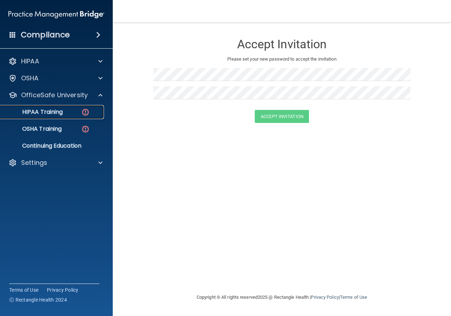
click at [49, 115] on p "HIPAA Training" at bounding box center [34, 112] width 58 height 7
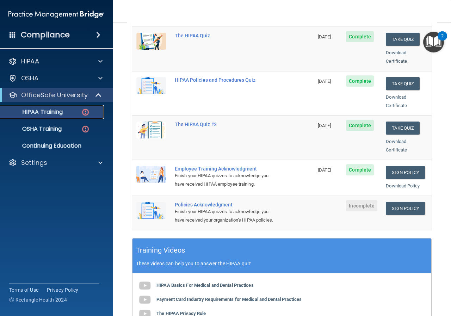
scroll to position [176, 0]
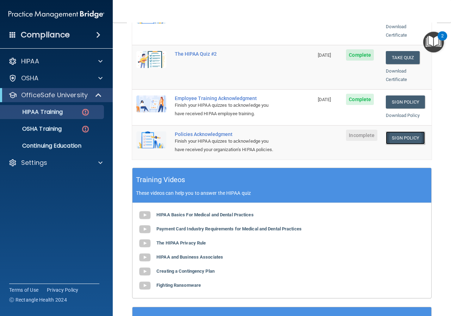
click at [399, 131] on link "Sign Policy" at bounding box center [405, 137] width 39 height 13
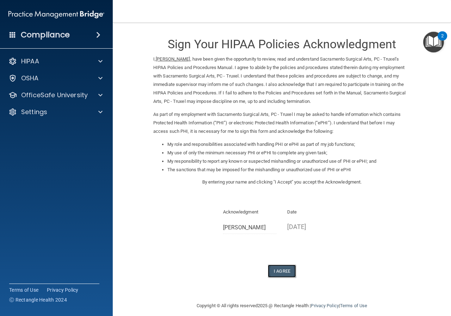
click at [273, 272] on button "I Agree" at bounding box center [282, 271] width 28 height 13
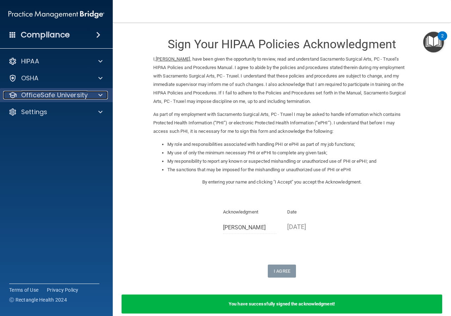
click at [75, 92] on p "OfficeSafe University" at bounding box center [54, 95] width 67 height 8
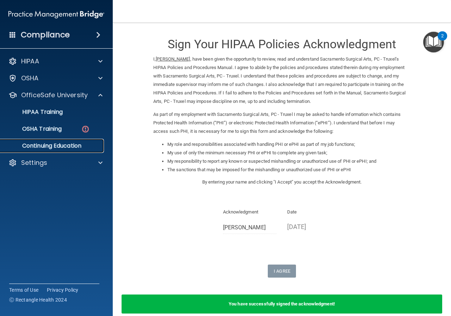
click at [68, 146] on p "Continuing Education" at bounding box center [53, 145] width 96 height 7
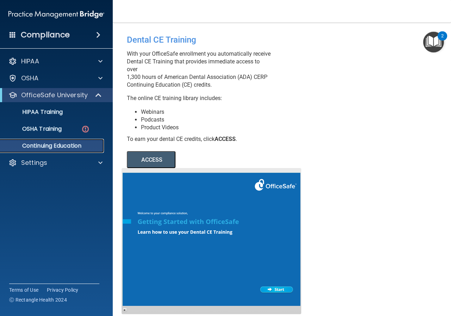
scroll to position [34, 0]
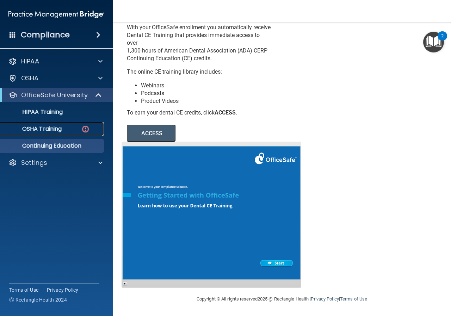
click at [53, 128] on p "OSHA Training" at bounding box center [33, 128] width 57 height 7
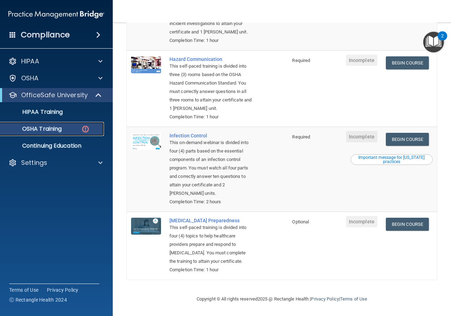
scroll to position [2, 0]
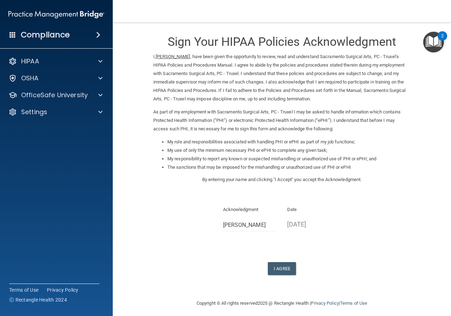
drag, startPoint x: 280, startPoint y: 257, endPoint x: 284, endPoint y: 247, distance: 10.9
click at [282, 254] on div "Sign Your HIPAA Policies Acknowledgment I, Aasha Pariyar , have been given the …" at bounding box center [281, 151] width 257 height 248
click at [284, 244] on div "Sign Your HIPAA Policies Acknowledgment I, Aasha Pariyar , have been given the …" at bounding box center [281, 151] width 257 height 248
click at [44, 81] on div "OSHA" at bounding box center [46, 78] width 87 height 8
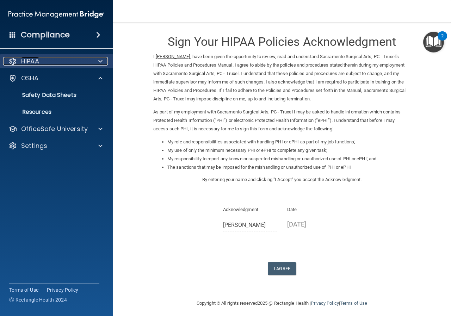
click at [48, 61] on div "HIPAA" at bounding box center [46, 61] width 87 height 8
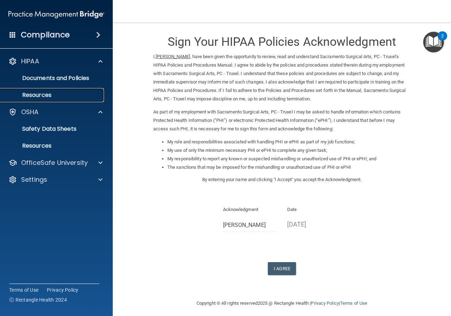
click at [52, 89] on link "Resources" at bounding box center [48, 95] width 111 height 14
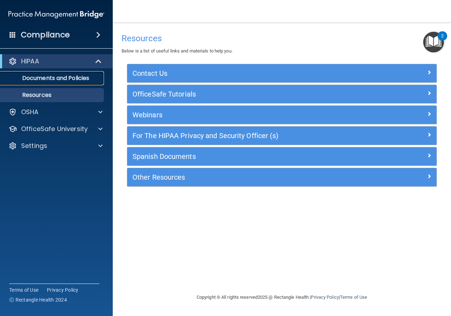
click at [55, 80] on p "Documents and Policies" at bounding box center [53, 78] width 96 height 7
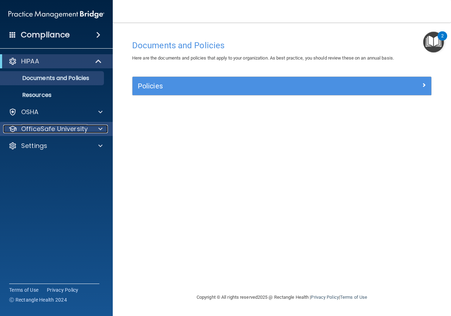
click at [56, 128] on p "OfficeSafe University" at bounding box center [54, 129] width 67 height 8
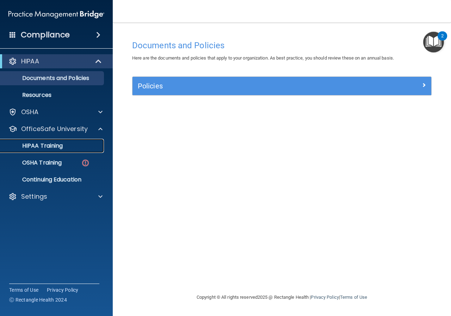
click at [61, 139] on link "HIPAA Training" at bounding box center [48, 146] width 111 height 14
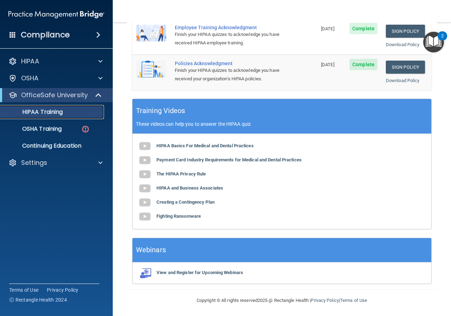
scroll to position [71, 0]
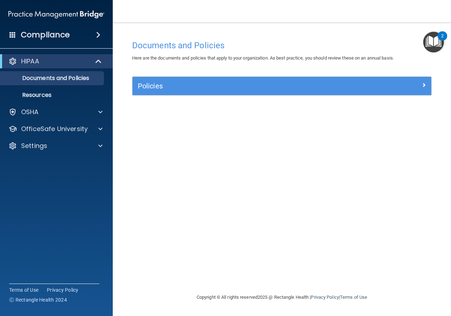
click at [172, 17] on nav "Toggle navigation Aasha Pariyar apariyar@mosaicdentalcollective.com Manage My E…" at bounding box center [282, 11] width 338 height 23
